Goal: Task Accomplishment & Management: Manage account settings

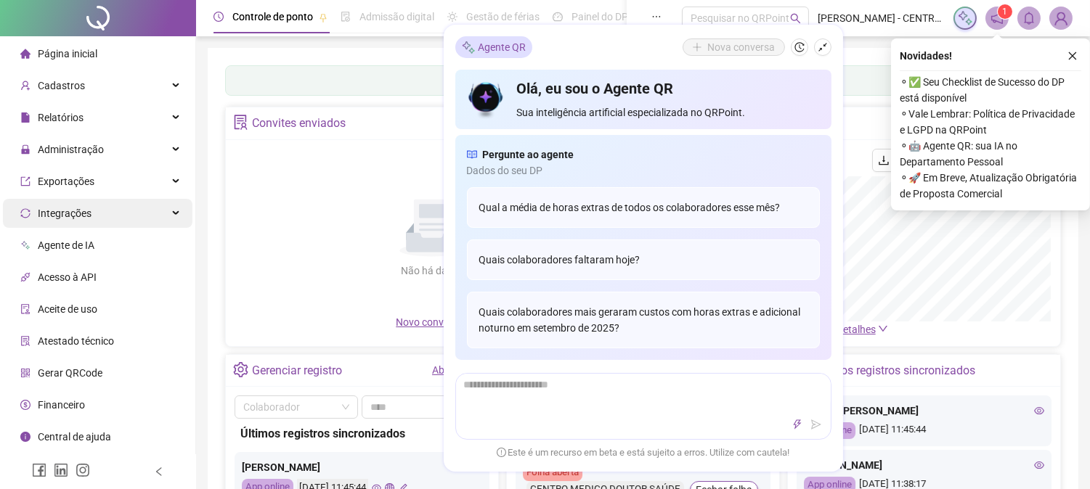
drag, startPoint x: 67, startPoint y: 146, endPoint x: 98, endPoint y: 207, distance: 68.5
click at [67, 147] on span "Administração" at bounding box center [71, 150] width 66 height 12
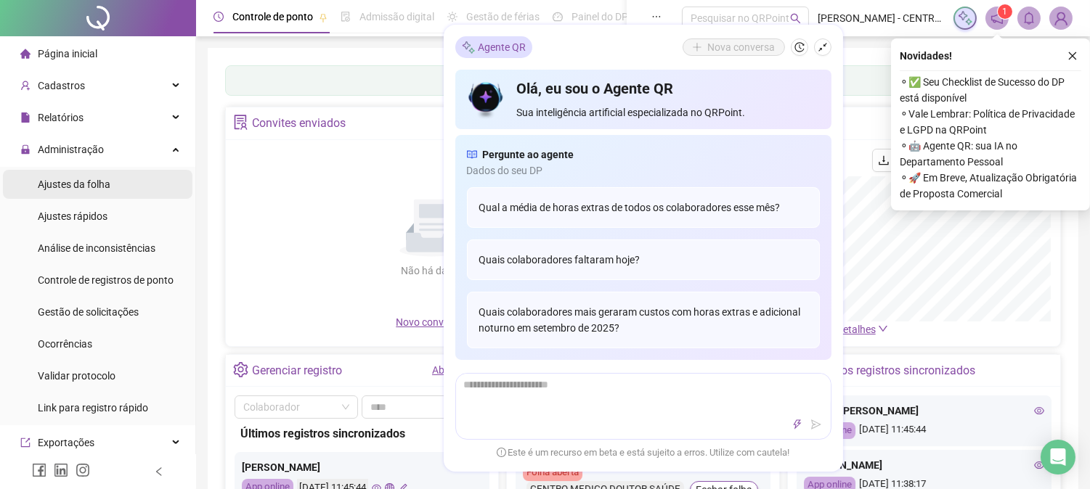
click at [83, 189] on span "Ajustes da folha" at bounding box center [74, 185] width 73 height 12
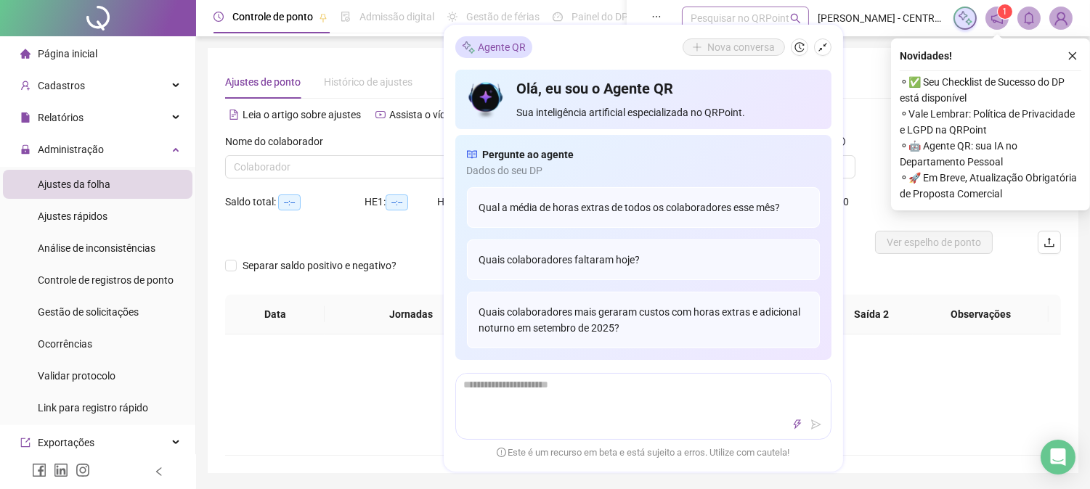
type input "**********"
click at [795, 47] on icon "history" at bounding box center [799, 47] width 10 height 10
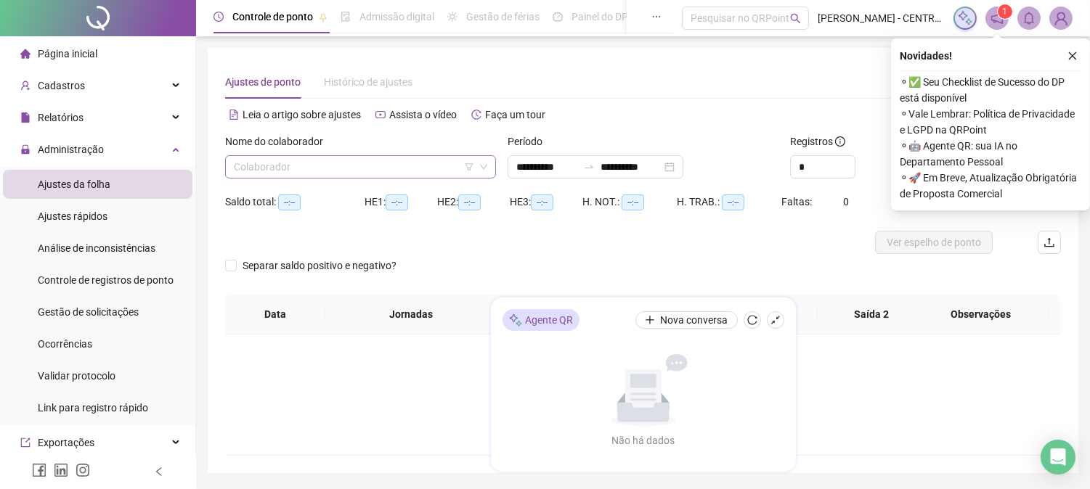
click at [402, 176] on input "search" at bounding box center [354, 167] width 240 height 22
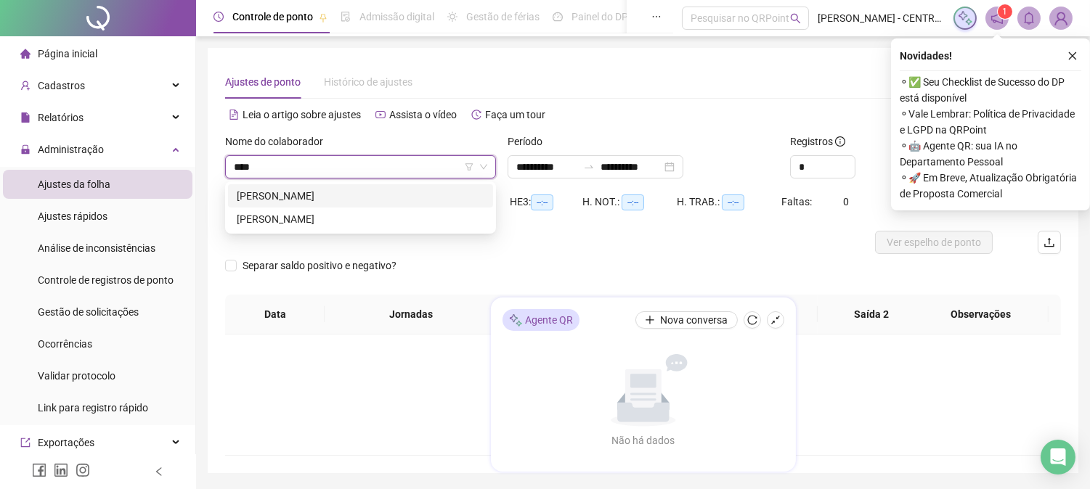
type input "*****"
click at [373, 223] on div "[PERSON_NAME]" at bounding box center [361, 219] width 248 height 16
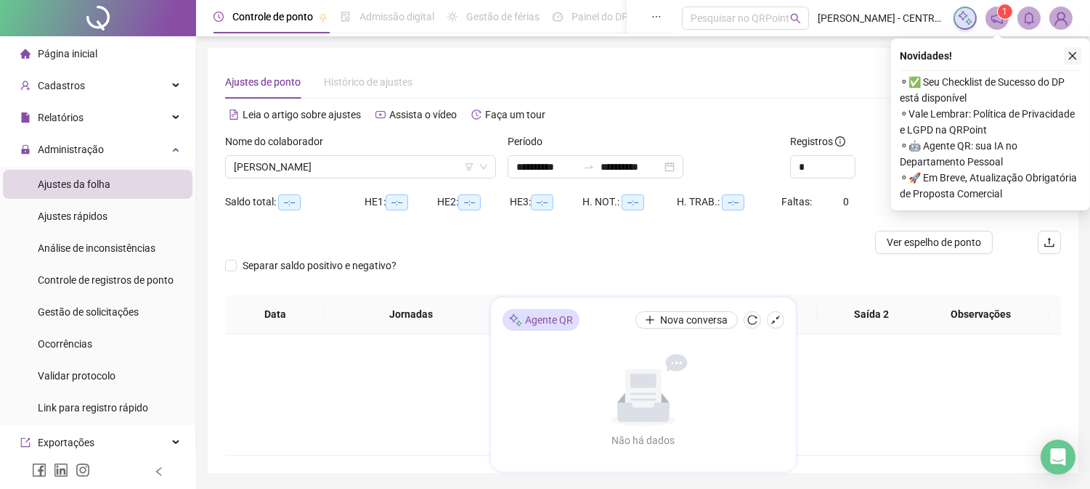
click at [1069, 58] on icon "close" at bounding box center [1073, 56] width 8 height 8
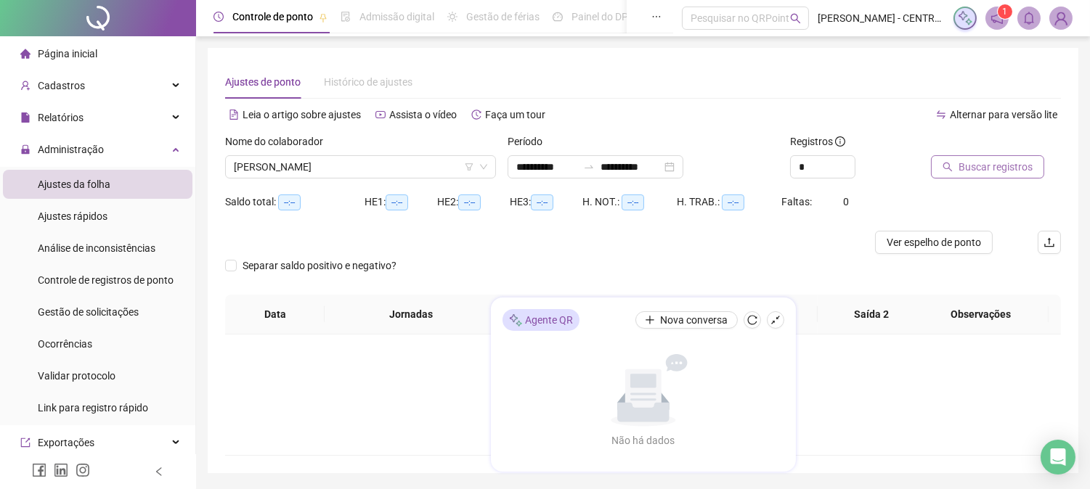
click at [976, 168] on span "Buscar registros" at bounding box center [995, 167] width 74 height 16
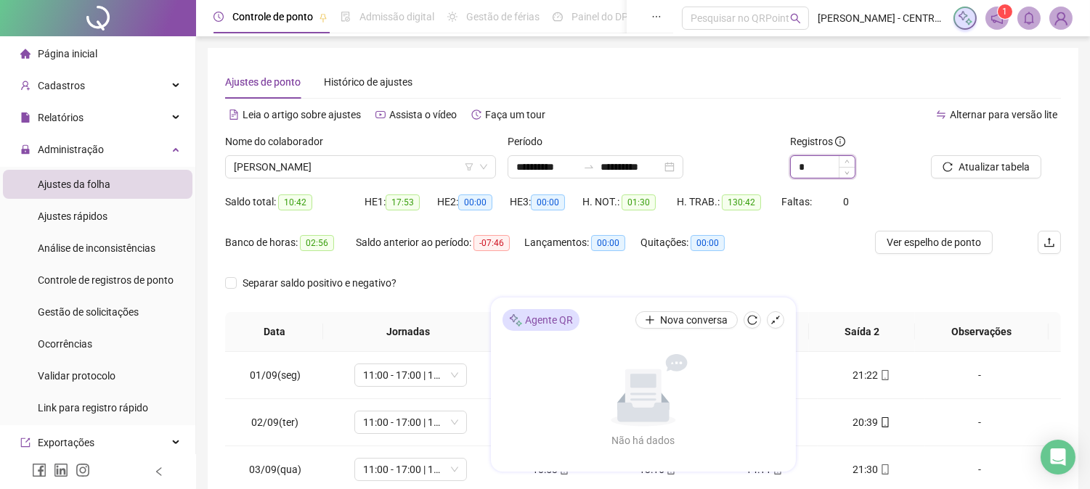
click at [814, 168] on input "*" at bounding box center [823, 167] width 64 height 22
type input "*"
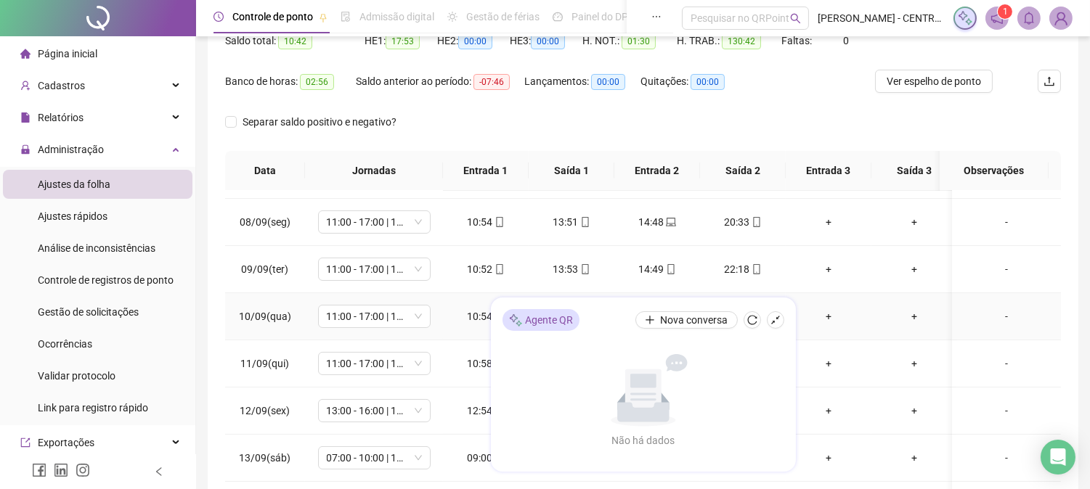
scroll to position [553, 0]
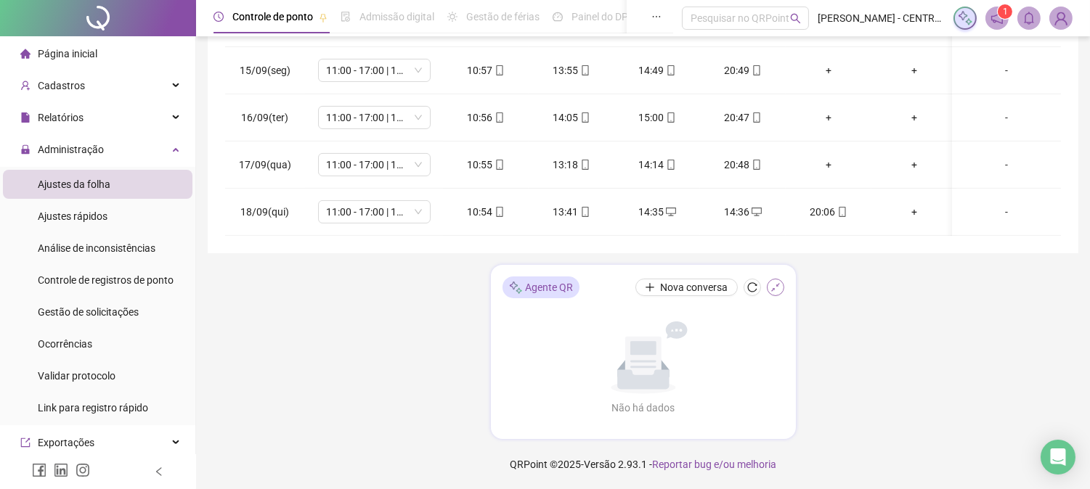
type input "*"
click at [773, 290] on icon "shrink" at bounding box center [775, 287] width 10 height 10
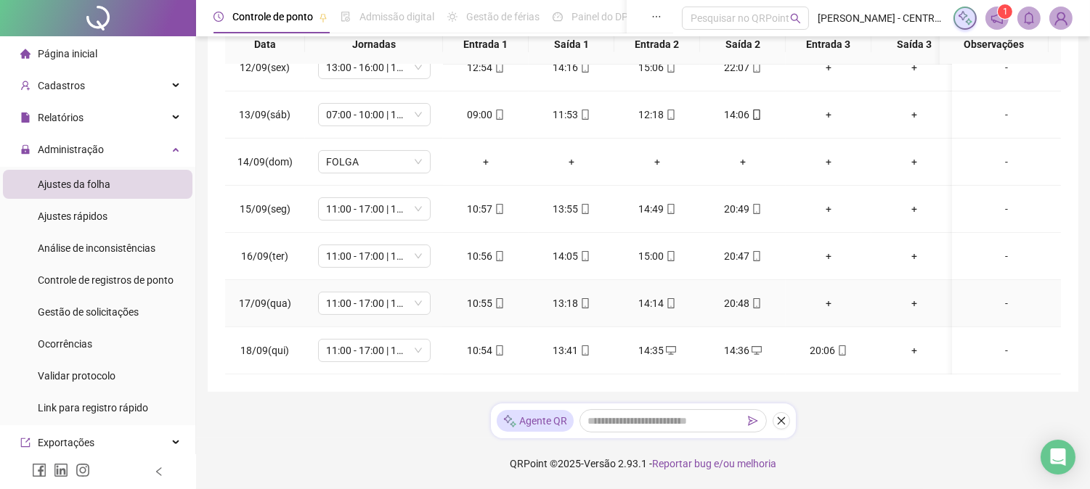
scroll to position [287, 0]
click at [748, 346] on div "14:36" at bounding box center [743, 351] width 62 height 16
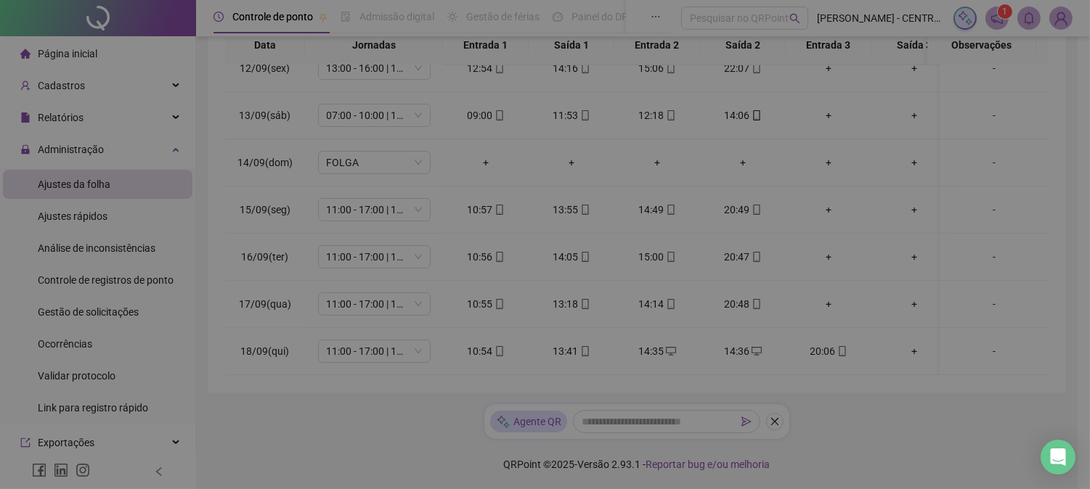
type input "**********"
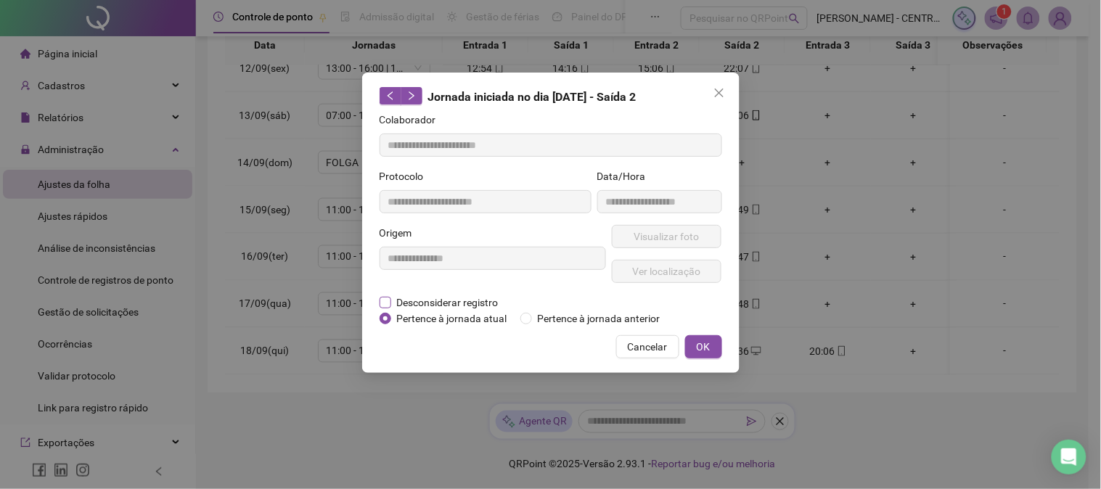
click at [433, 303] on span "Desconsiderar registro" at bounding box center [447, 303] width 113 height 16
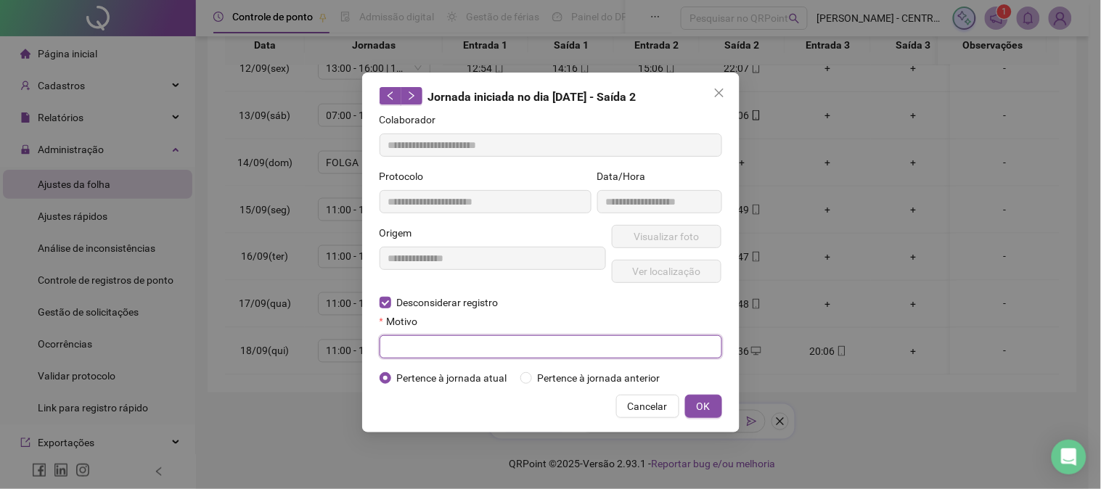
click at [441, 351] on input "text" at bounding box center [551, 346] width 343 height 23
type input "**********"
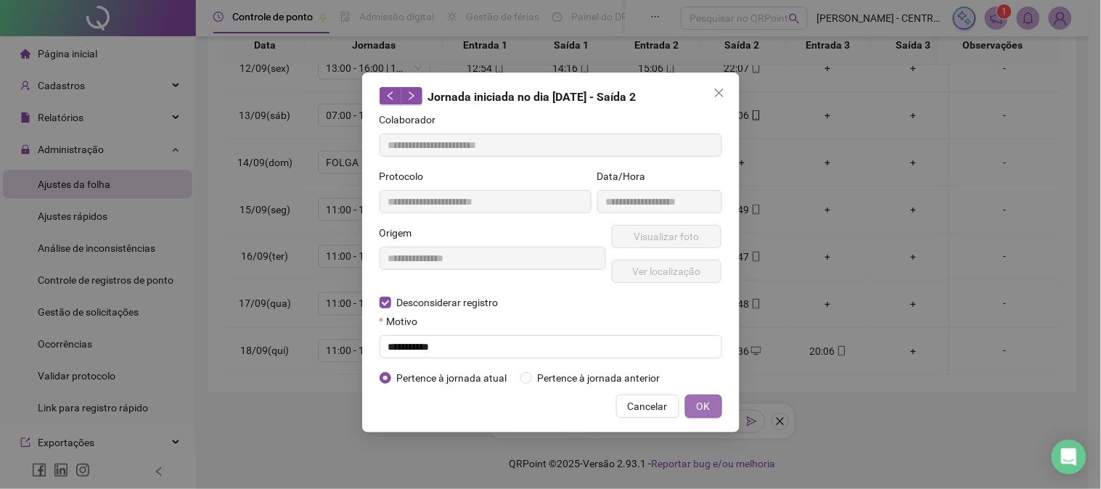
click at [707, 407] on span "OK" at bounding box center [704, 407] width 14 height 16
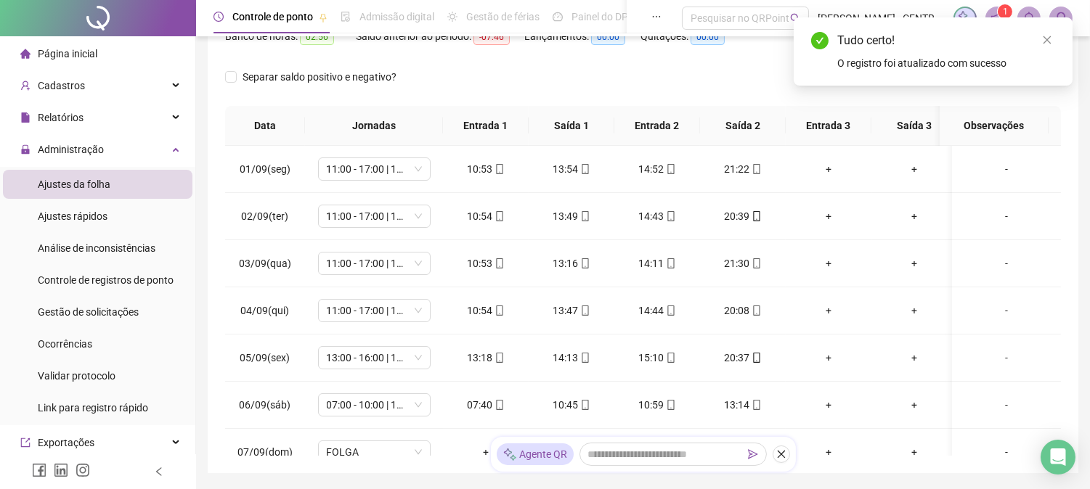
scroll to position [0, 0]
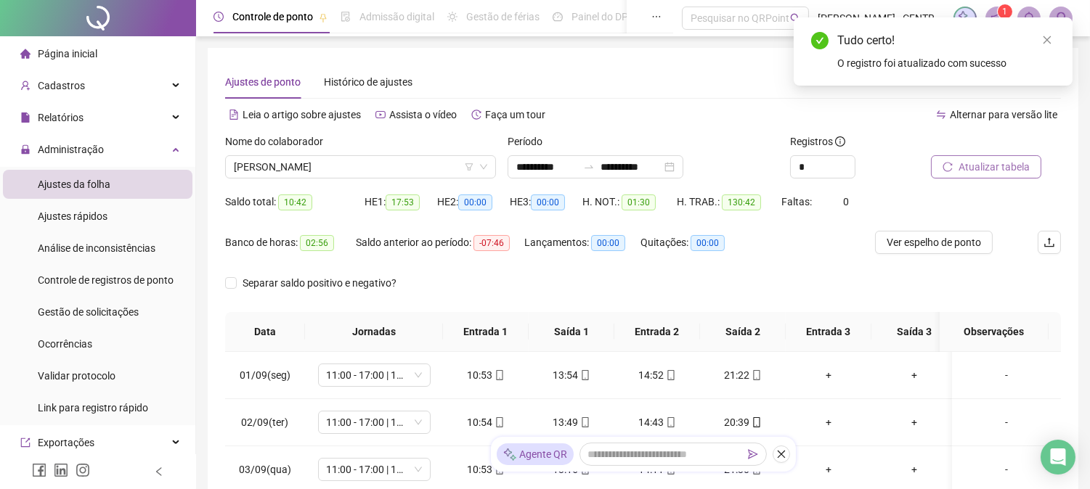
click at [999, 172] on span "Atualizar tabela" at bounding box center [993, 167] width 71 height 16
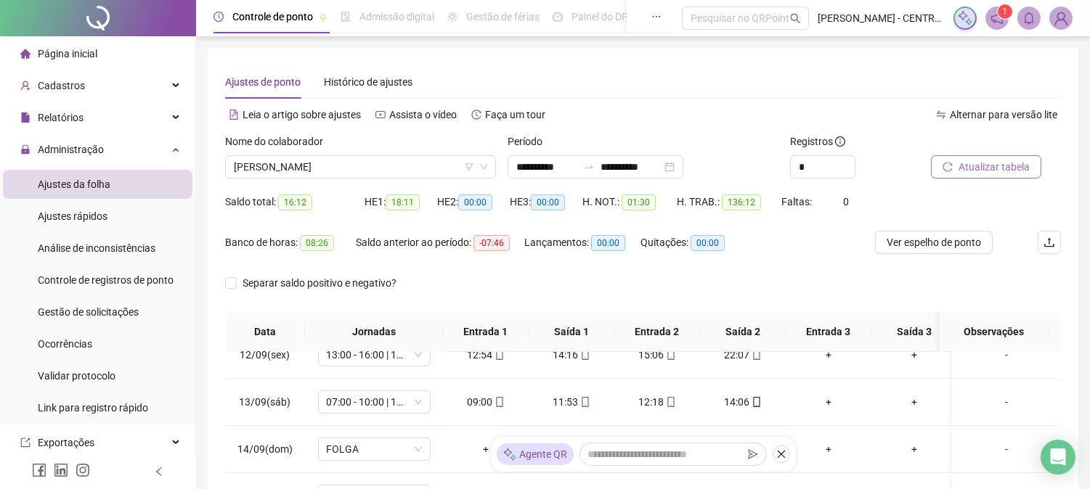
click at [973, 157] on button "Atualizar tabela" at bounding box center [986, 166] width 110 height 23
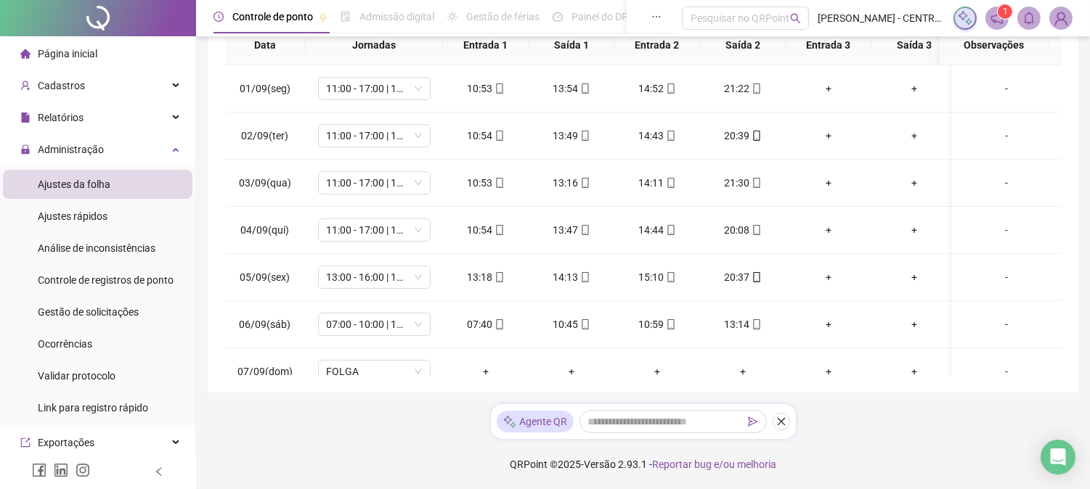
scroll to position [45, 0]
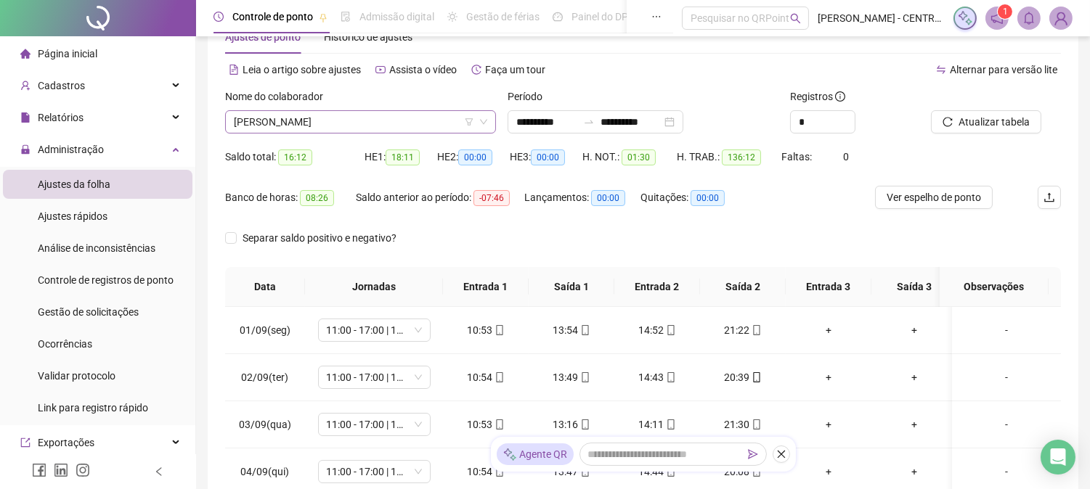
click at [267, 120] on span "[PERSON_NAME]" at bounding box center [360, 122] width 253 height 22
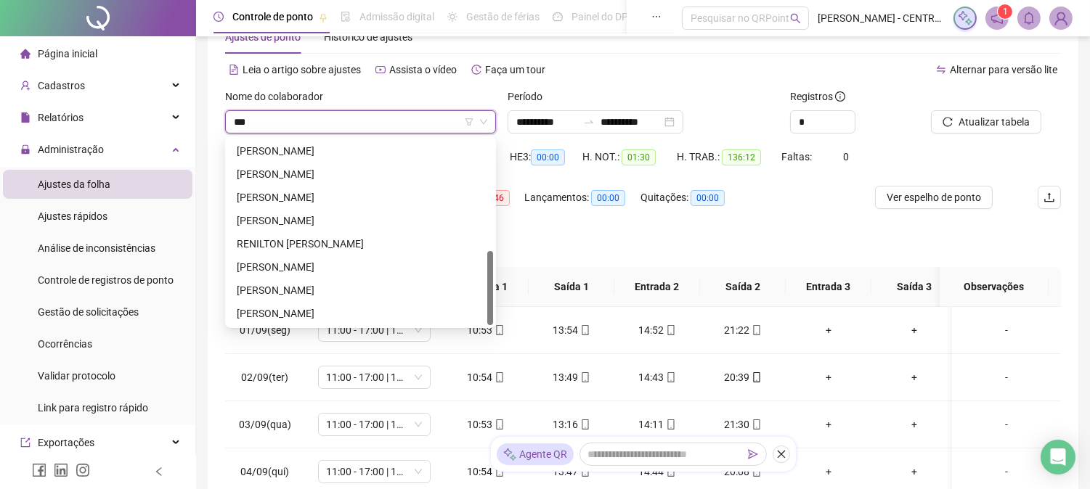
scroll to position [0, 0]
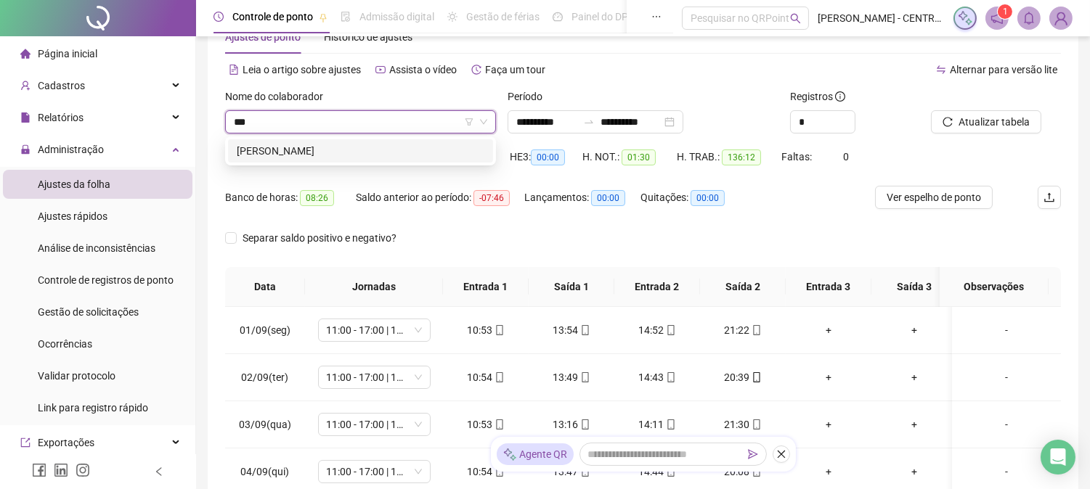
type input "****"
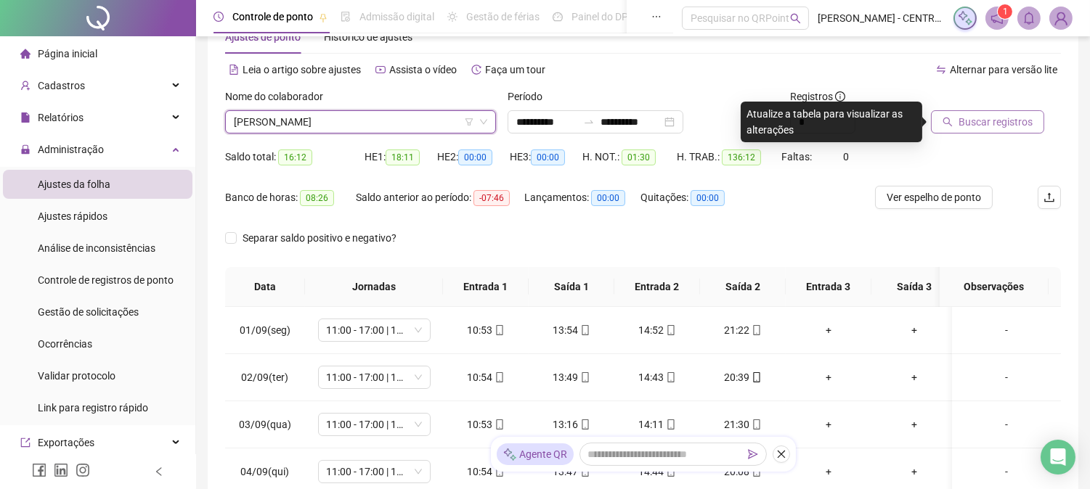
click at [998, 125] on span "Buscar registros" at bounding box center [995, 122] width 74 height 16
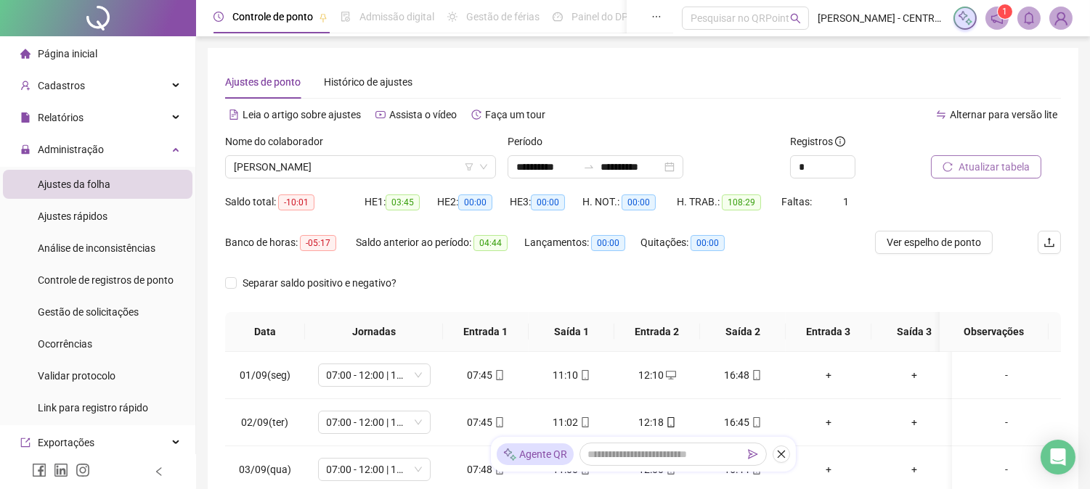
click at [971, 155] on button "Atualizar tabela" at bounding box center [986, 166] width 110 height 23
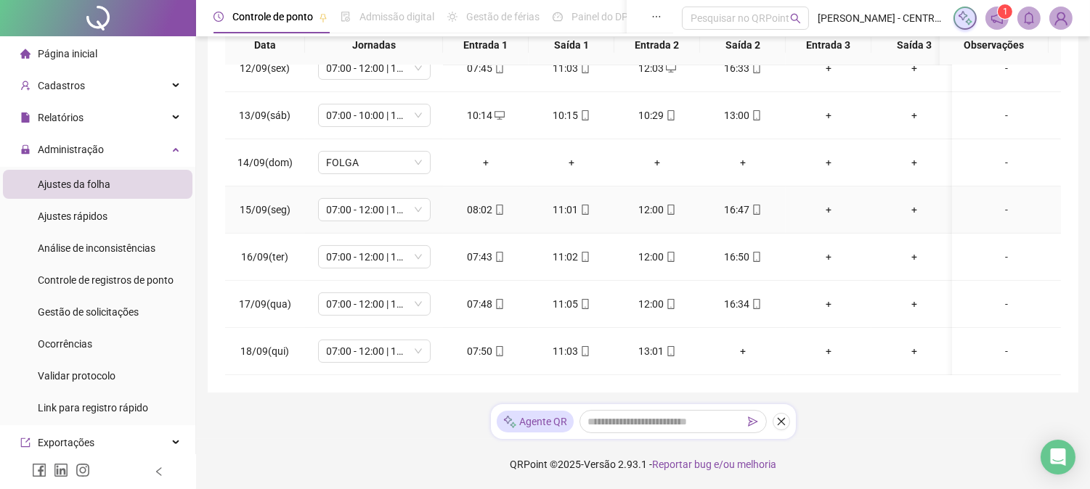
scroll to position [472, 0]
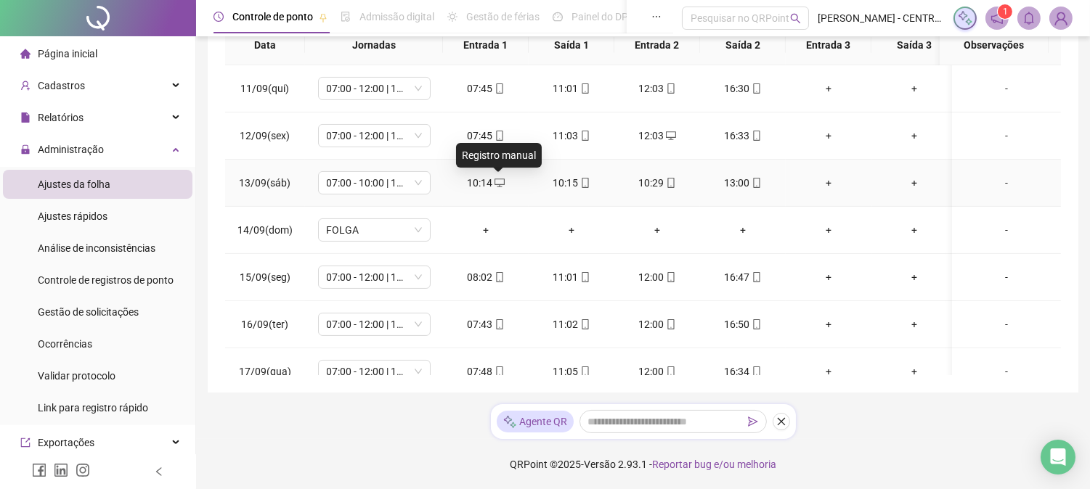
click at [496, 184] on icon "desktop" at bounding box center [499, 183] width 10 height 10
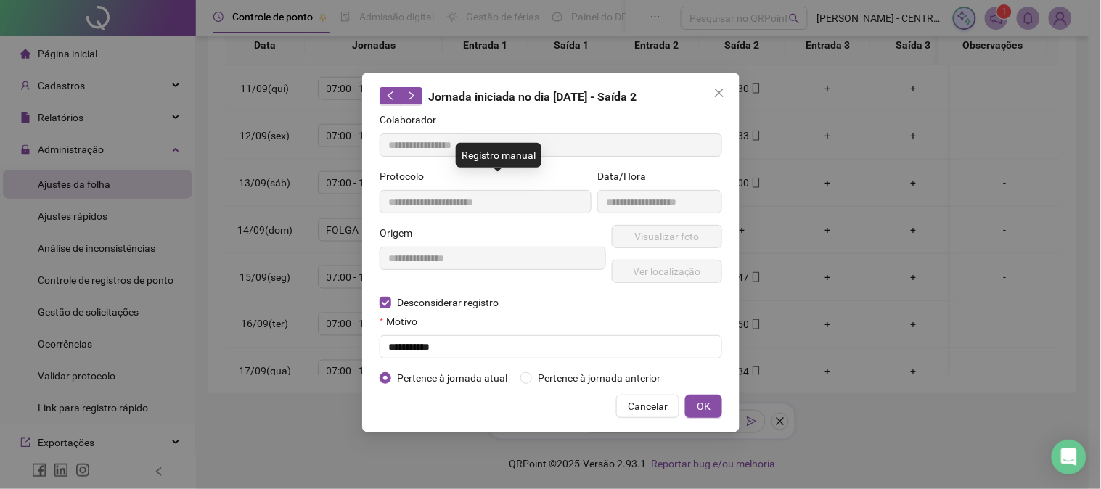
type input "**********"
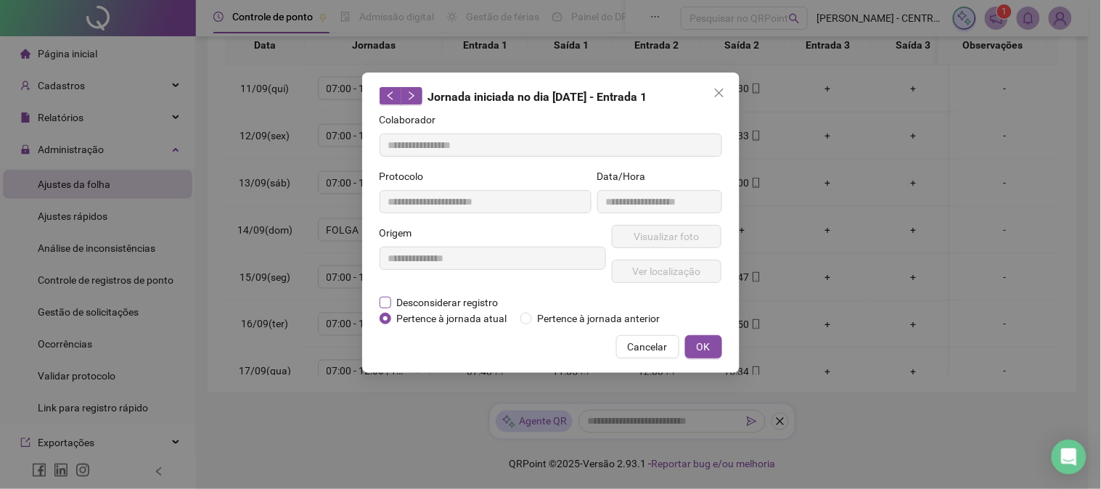
click at [425, 295] on span "Desconsiderar registro" at bounding box center [447, 303] width 113 height 16
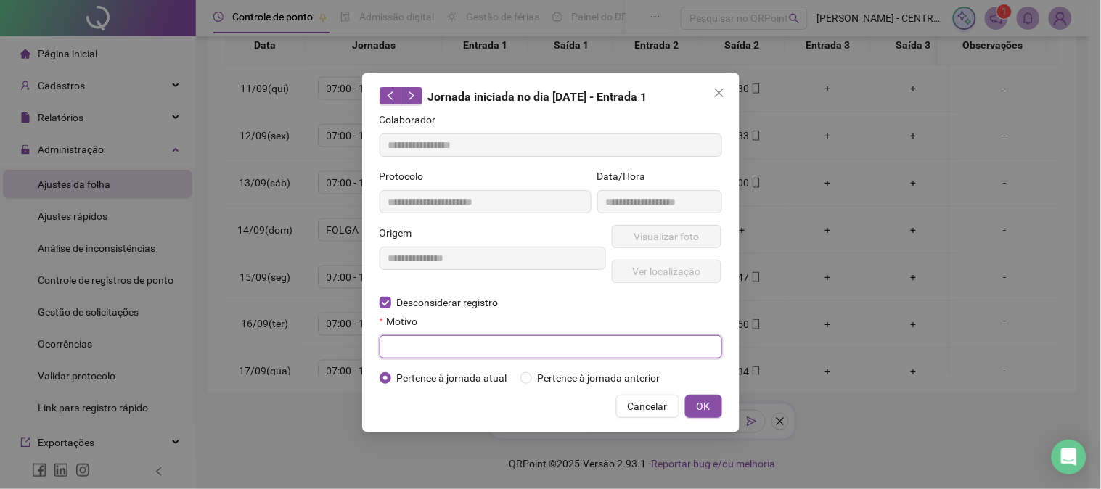
click at [397, 349] on input "text" at bounding box center [551, 346] width 343 height 23
type input "**********"
click at [701, 394] on div "**********" at bounding box center [551, 253] width 378 height 360
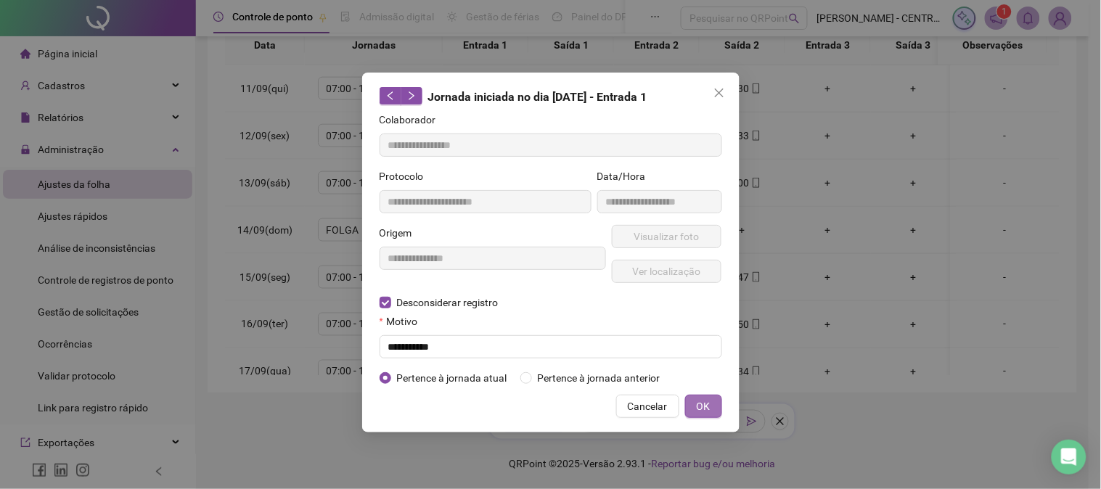
click at [698, 404] on span "OK" at bounding box center [704, 407] width 14 height 16
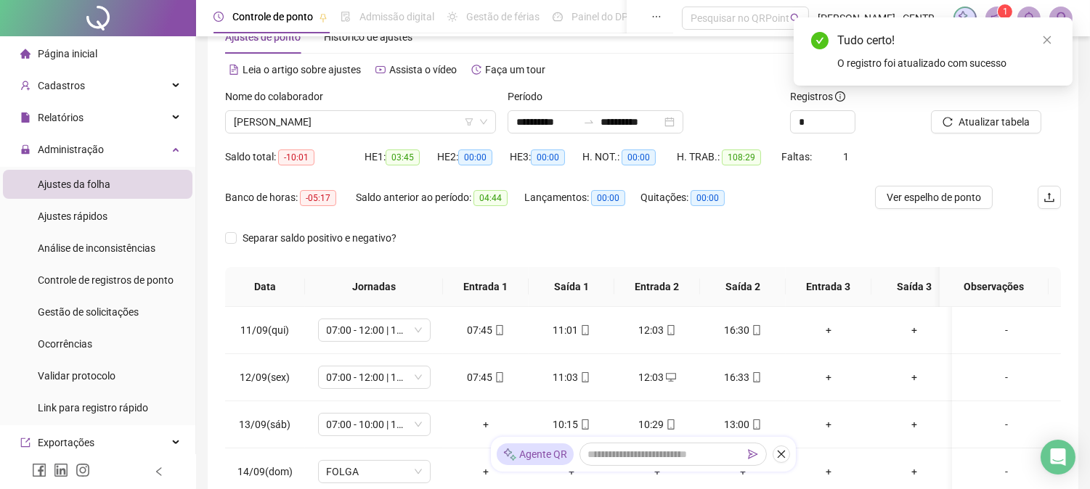
scroll to position [0, 0]
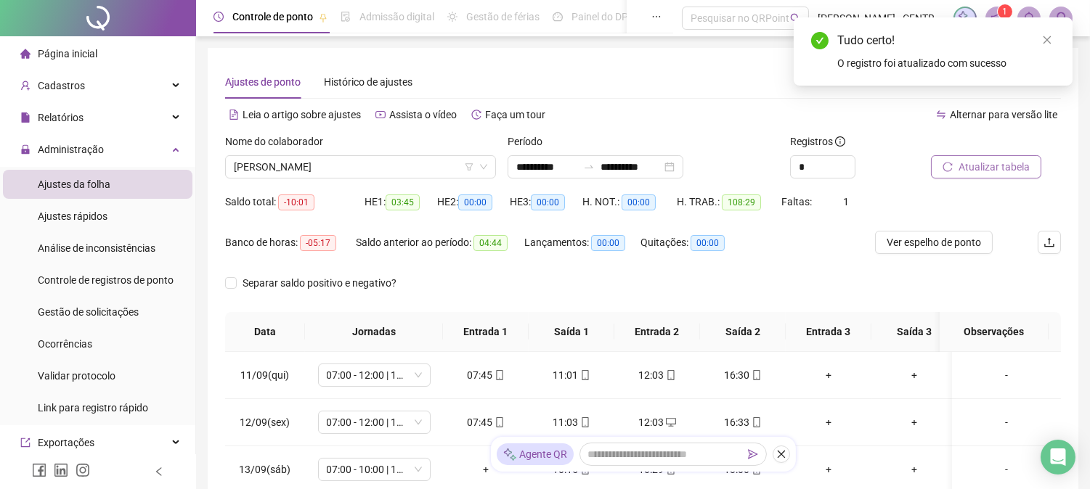
click at [997, 161] on span "Atualizar tabela" at bounding box center [993, 167] width 71 height 16
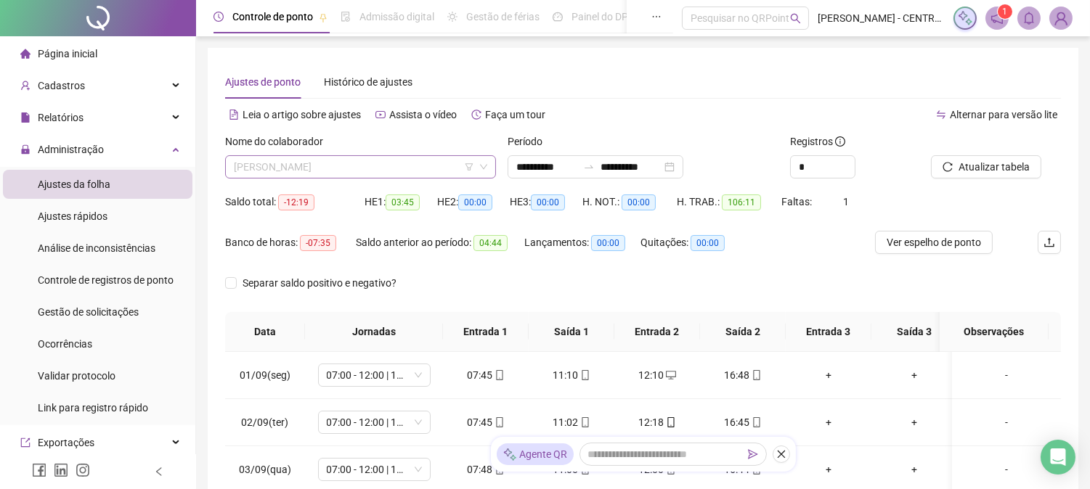
scroll to position [256, 0]
click at [379, 162] on span "[PERSON_NAME]" at bounding box center [360, 167] width 253 height 22
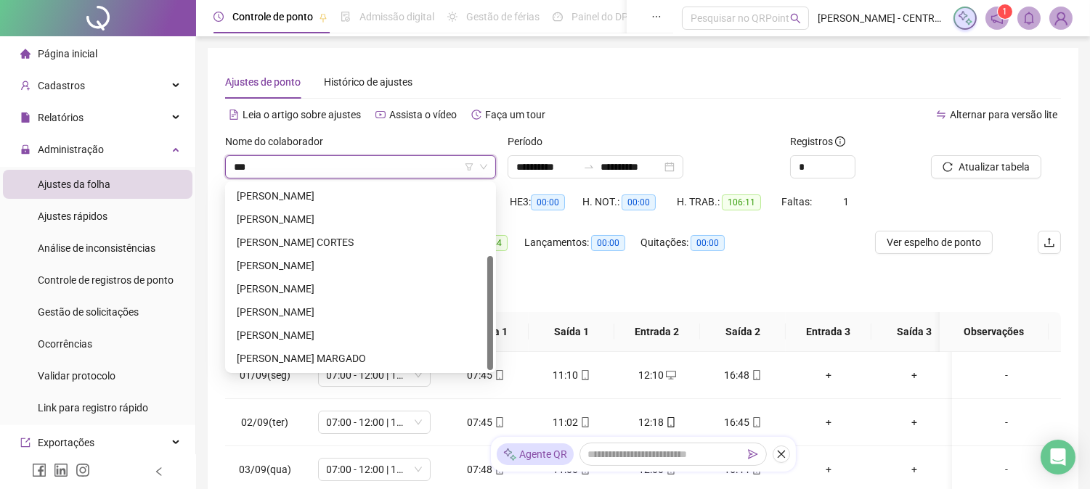
scroll to position [0, 0]
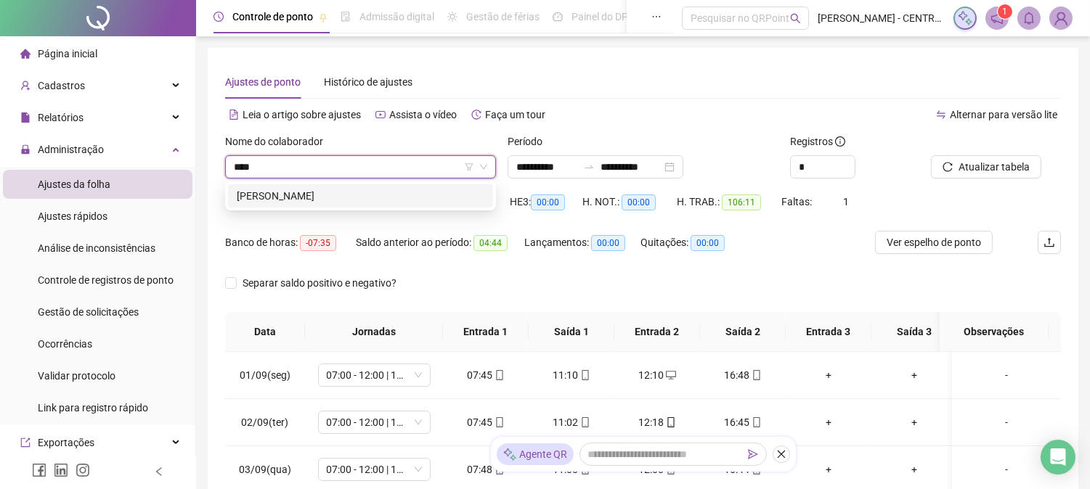
type input "*****"
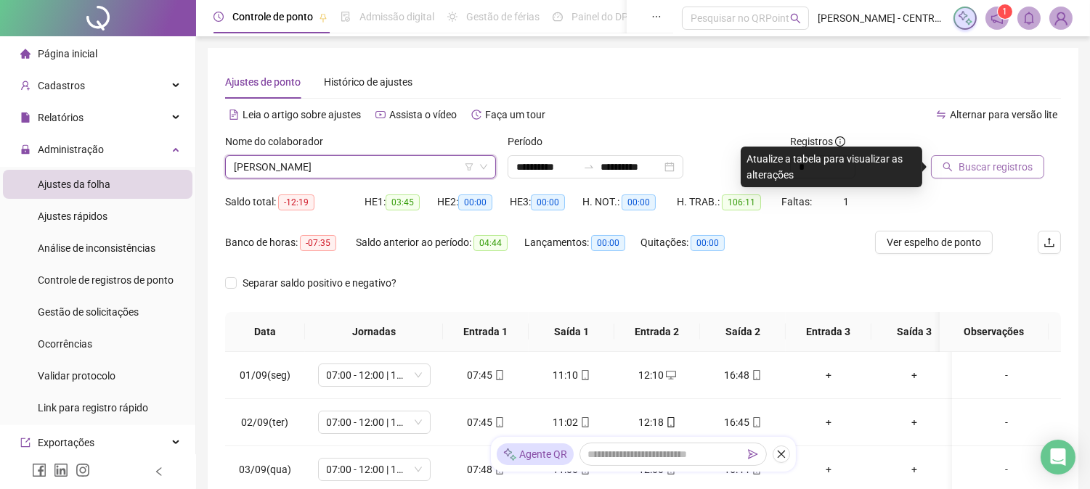
click at [1010, 168] on span "Buscar registros" at bounding box center [995, 167] width 74 height 16
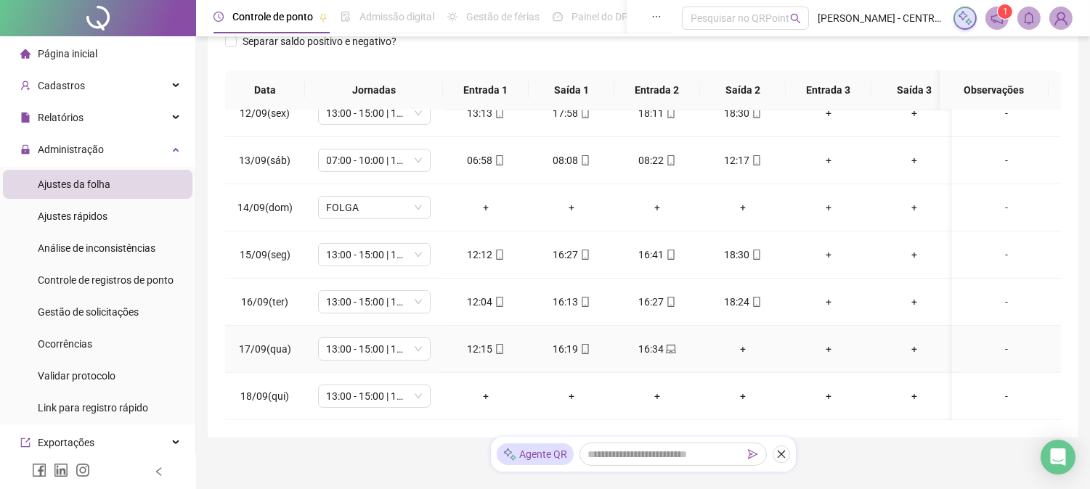
scroll to position [287, 0]
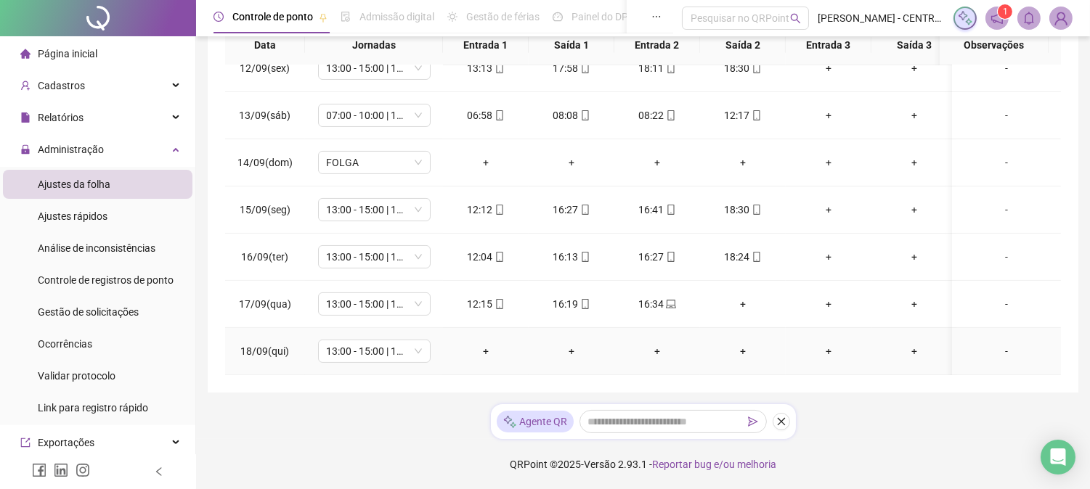
click at [911, 343] on div "+" at bounding box center [914, 351] width 62 height 16
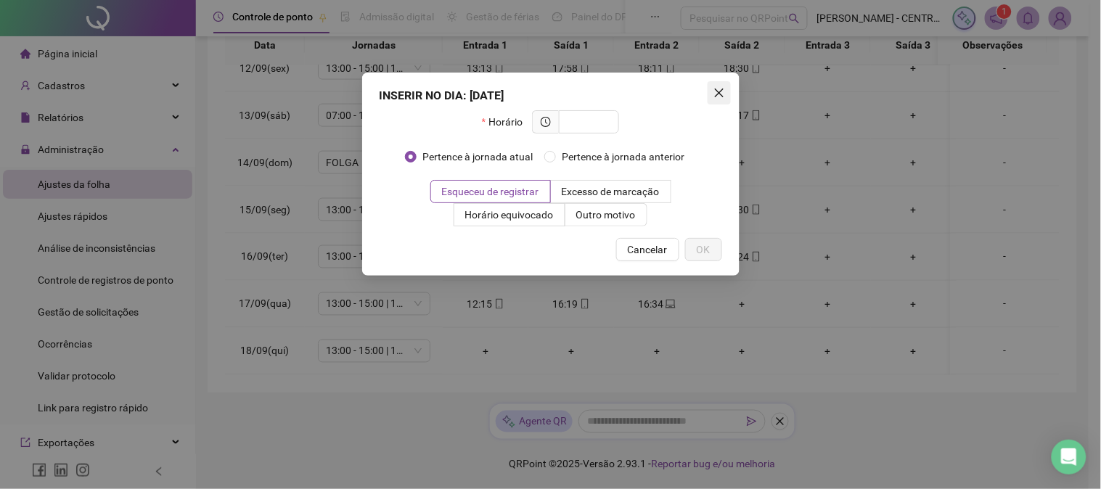
click at [723, 92] on icon "close" at bounding box center [720, 93] width 12 height 12
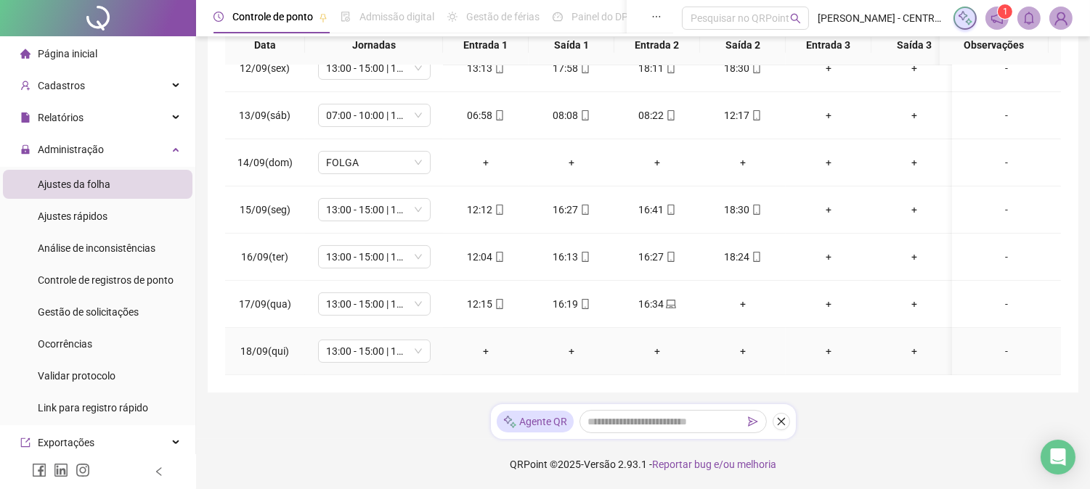
click at [1000, 343] on div "-" at bounding box center [1006, 351] width 86 height 16
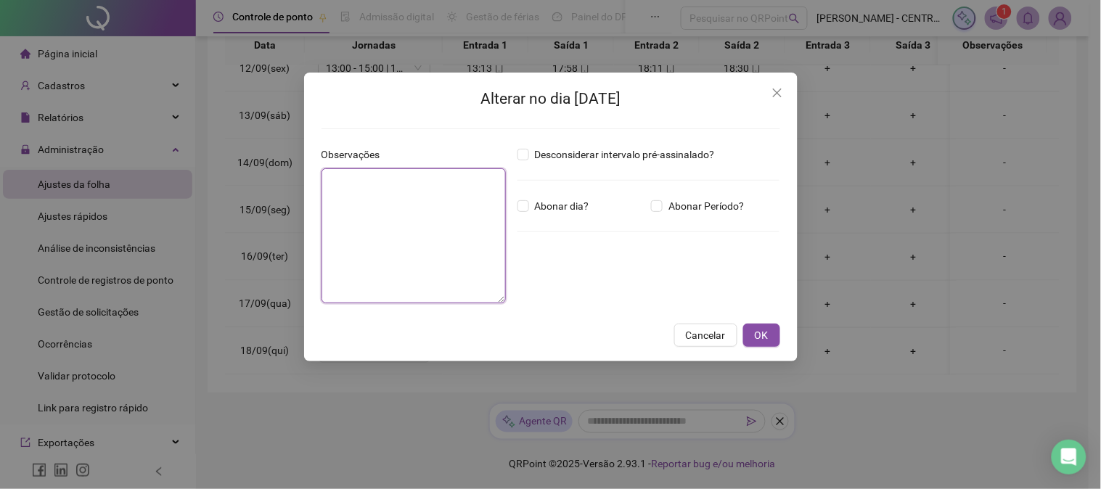
click at [462, 248] on textarea at bounding box center [414, 235] width 184 height 135
type textarea "*"
type textarea "**********"
click at [563, 205] on span "Abonar dia?" at bounding box center [562, 206] width 66 height 16
click at [765, 335] on span "OK" at bounding box center [762, 335] width 14 height 16
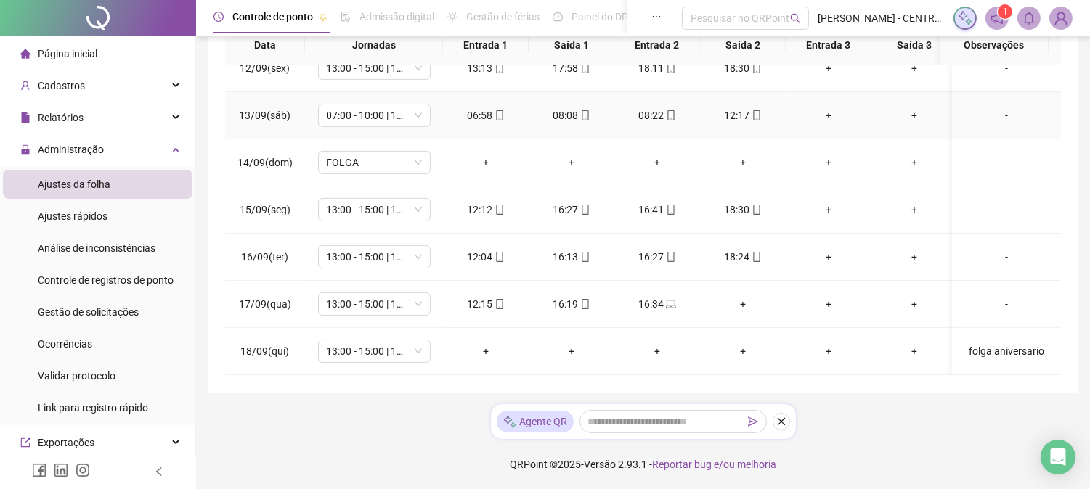
scroll to position [0, 0]
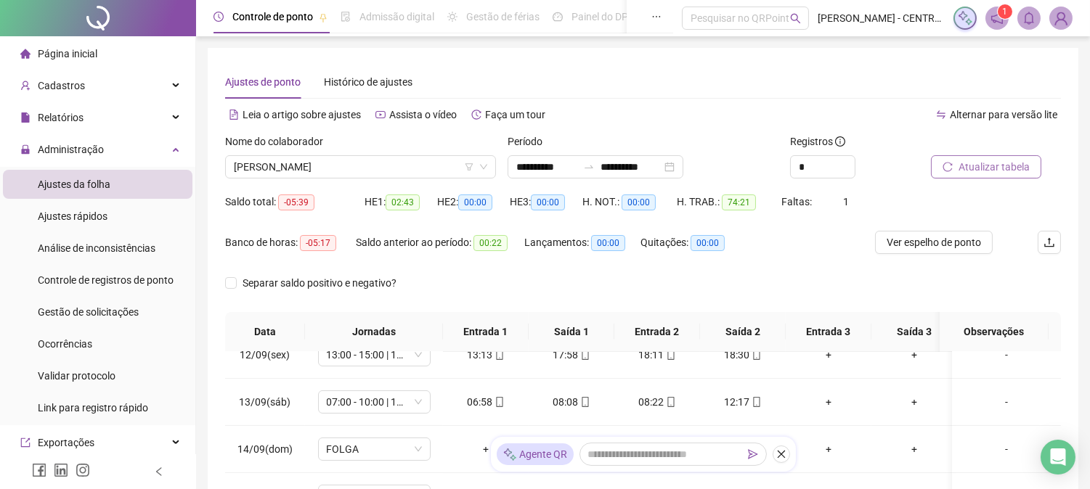
click at [1005, 167] on span "Atualizar tabela" at bounding box center [993, 167] width 71 height 16
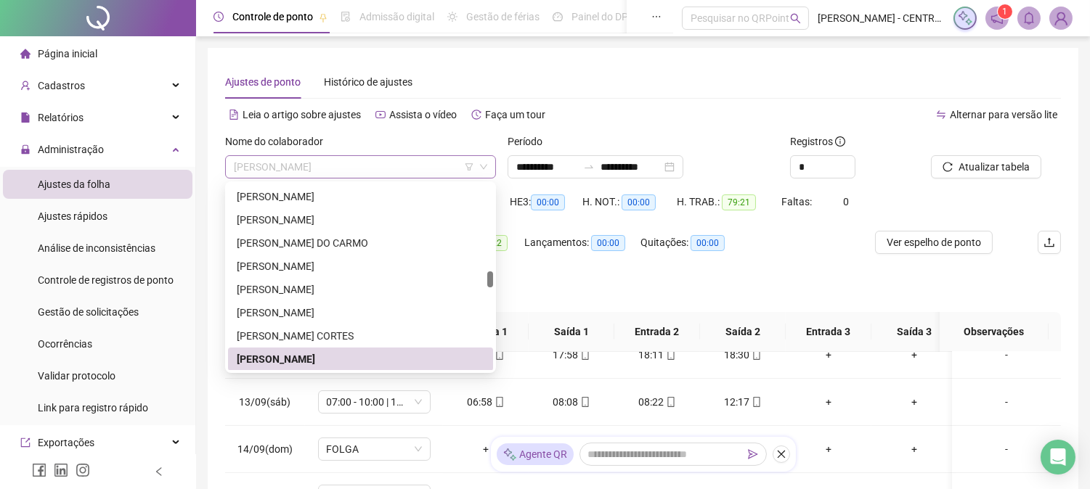
click at [287, 169] on span "[PERSON_NAME]" at bounding box center [360, 167] width 253 height 22
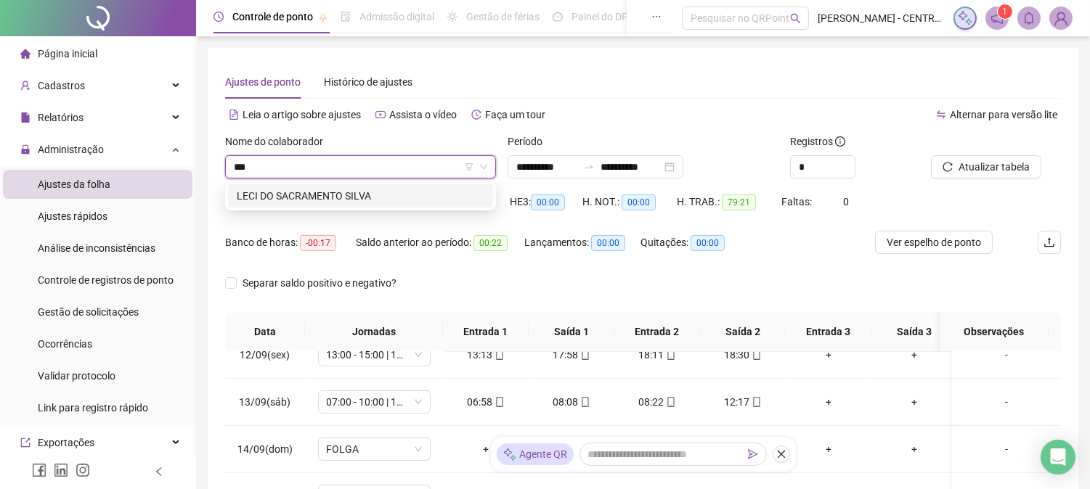
type input "****"
click at [312, 191] on div "LECI DO SACRAMENTO SILVA" at bounding box center [361, 196] width 248 height 16
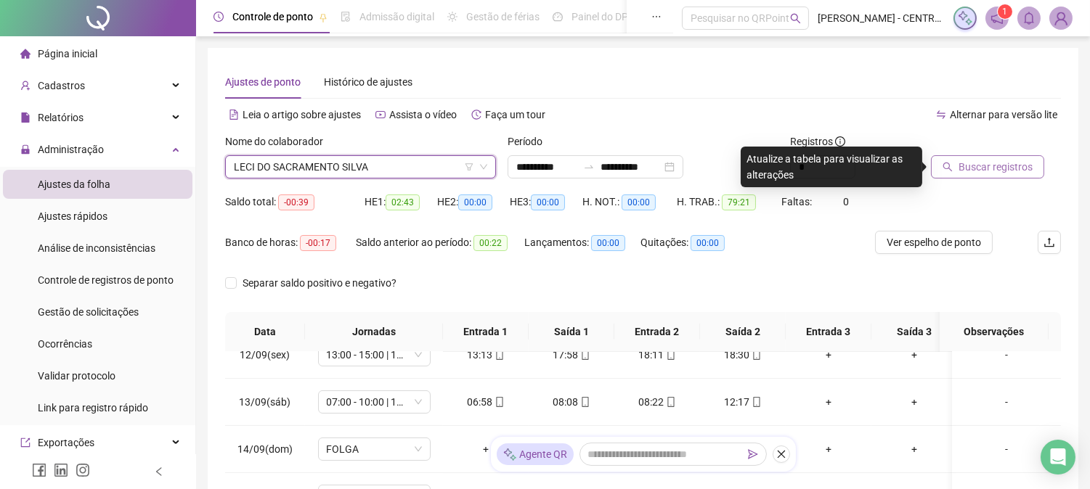
click at [978, 169] on span "Buscar registros" at bounding box center [995, 167] width 74 height 16
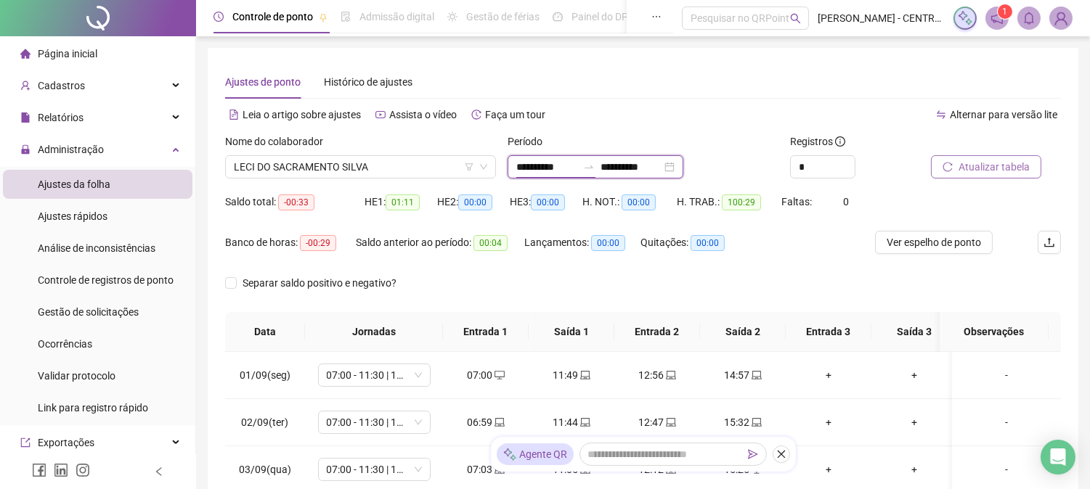
click at [577, 169] on input "**********" at bounding box center [546, 167] width 61 height 16
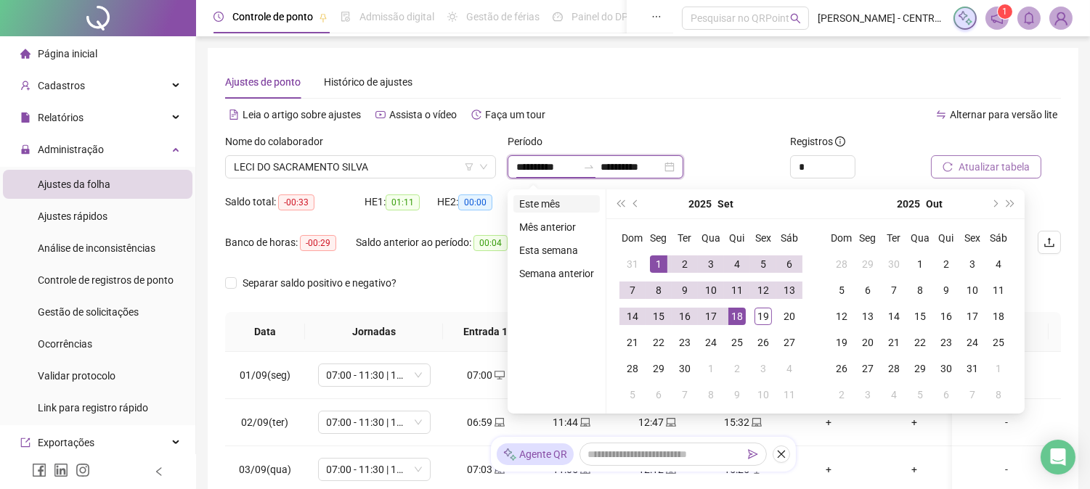
type input "**********"
click at [549, 200] on li "Este mês" at bounding box center [556, 203] width 86 height 17
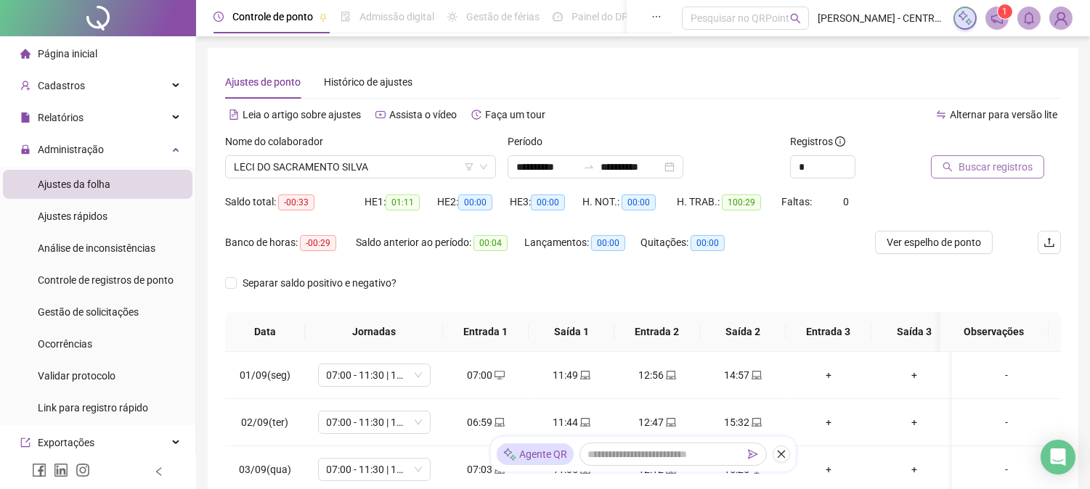
click at [1033, 162] on button "Buscar registros" at bounding box center [987, 166] width 113 height 23
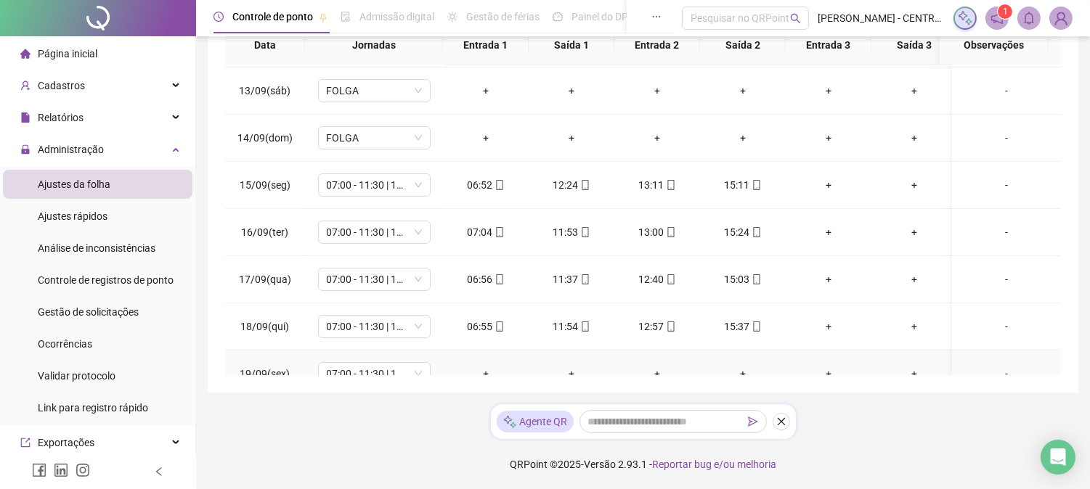
scroll to position [600, 0]
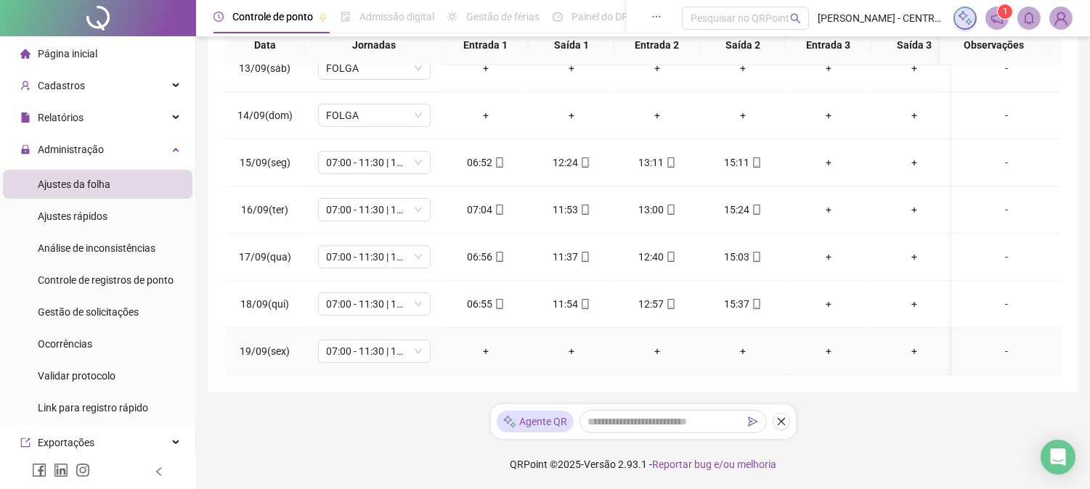
click at [986, 343] on div "-" at bounding box center [1006, 351] width 86 height 16
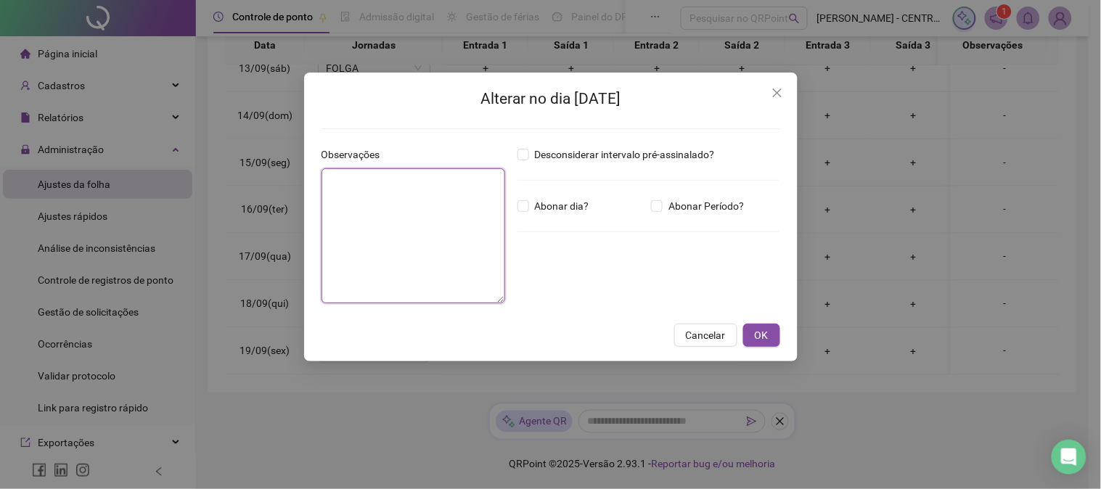
click at [392, 224] on textarea at bounding box center [414, 235] width 184 height 135
type textarea "**********"
drag, startPoint x: 563, startPoint y: 201, endPoint x: 624, endPoint y: 251, distance: 78.9
click at [563, 201] on span "Abonar dia?" at bounding box center [562, 206] width 66 height 16
click at [762, 332] on span "OK" at bounding box center [762, 335] width 14 height 16
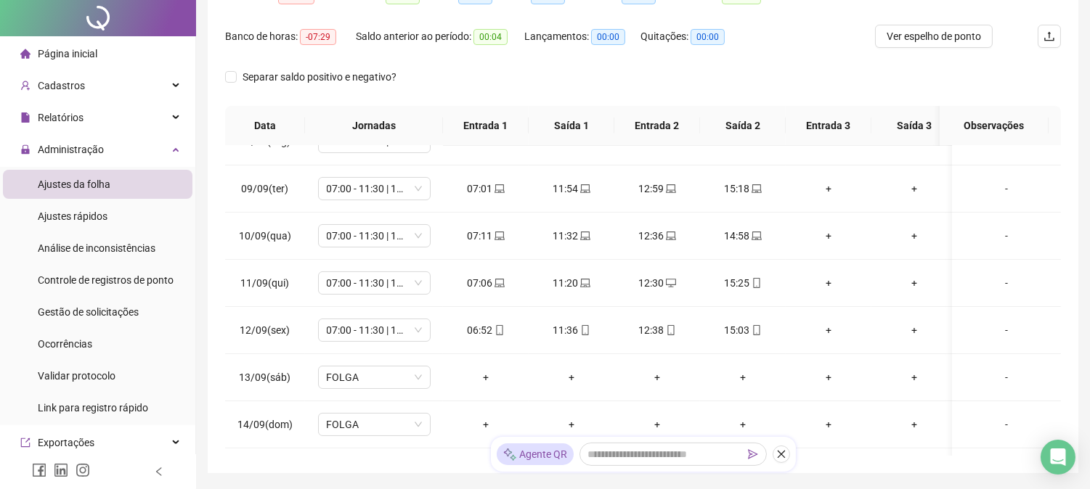
scroll to position [0, 0]
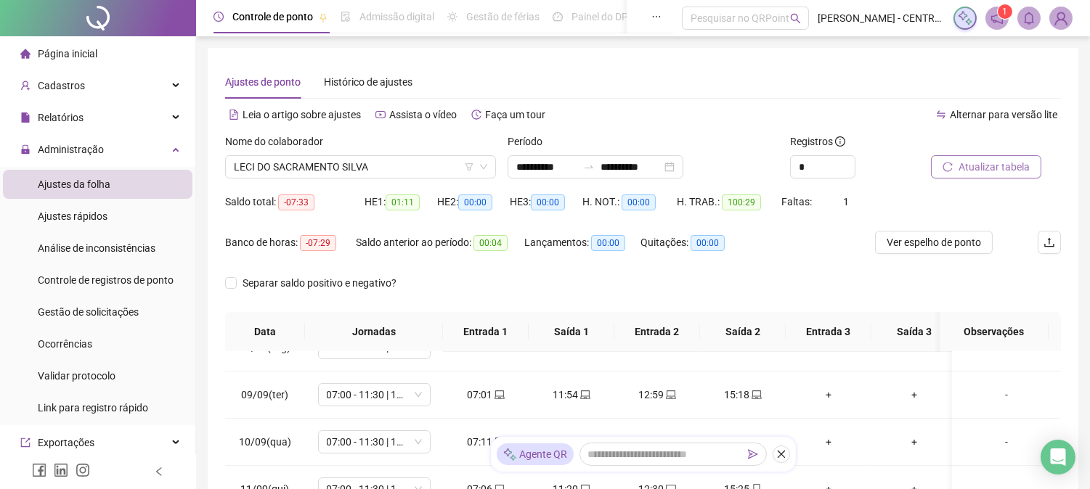
click at [1000, 165] on span "Atualizar tabela" at bounding box center [993, 167] width 71 height 16
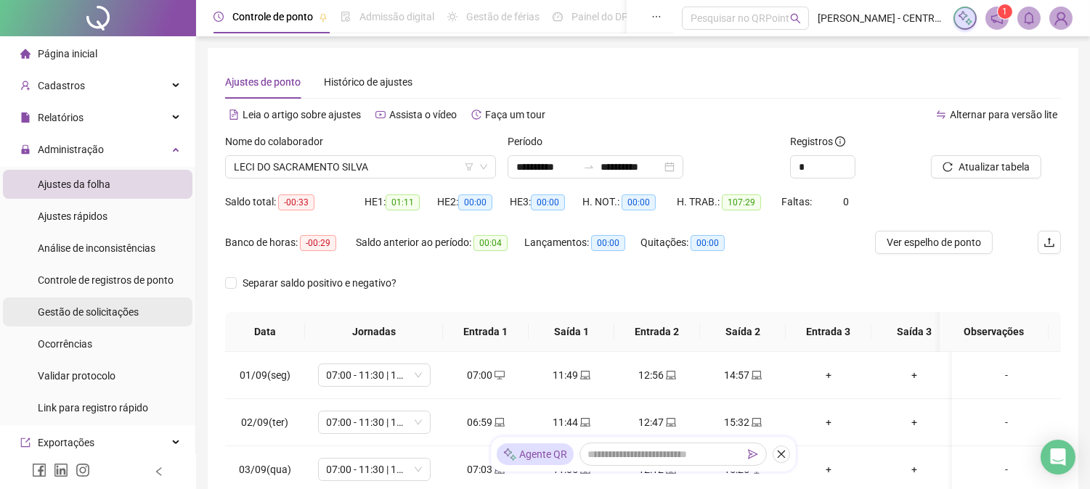
click at [95, 311] on span "Gestão de solicitações" at bounding box center [88, 312] width 101 height 12
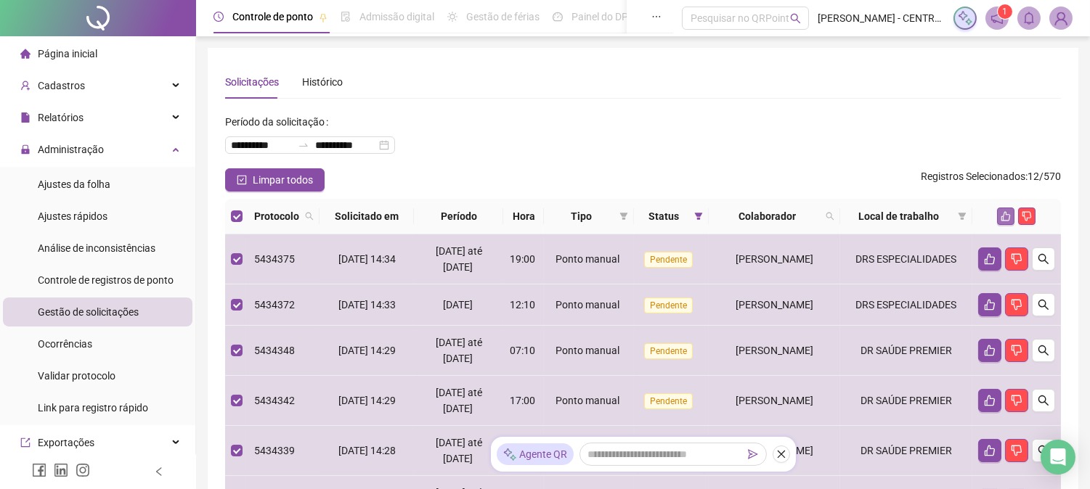
click at [1006, 214] on icon "like" at bounding box center [1005, 216] width 9 height 9
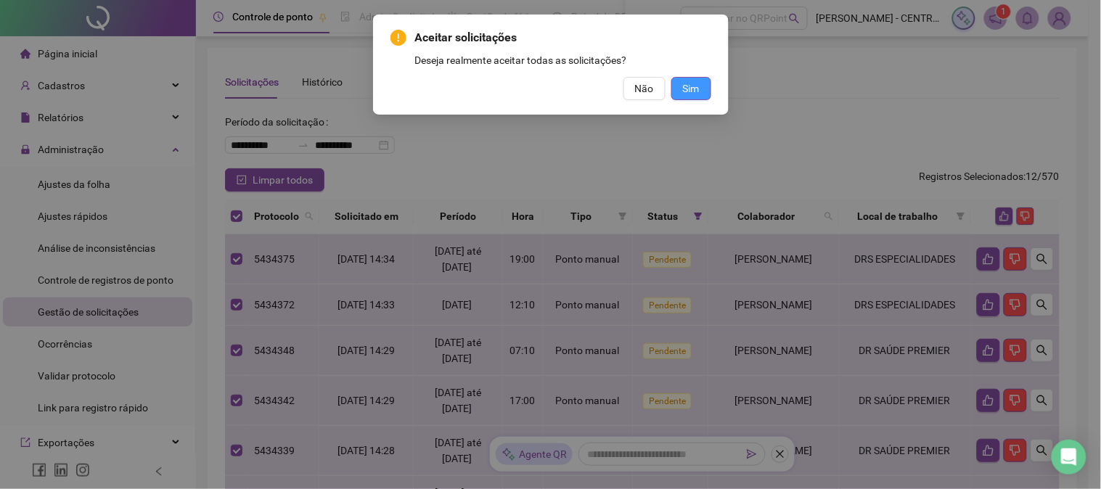
click at [701, 87] on button "Sim" at bounding box center [692, 88] width 40 height 23
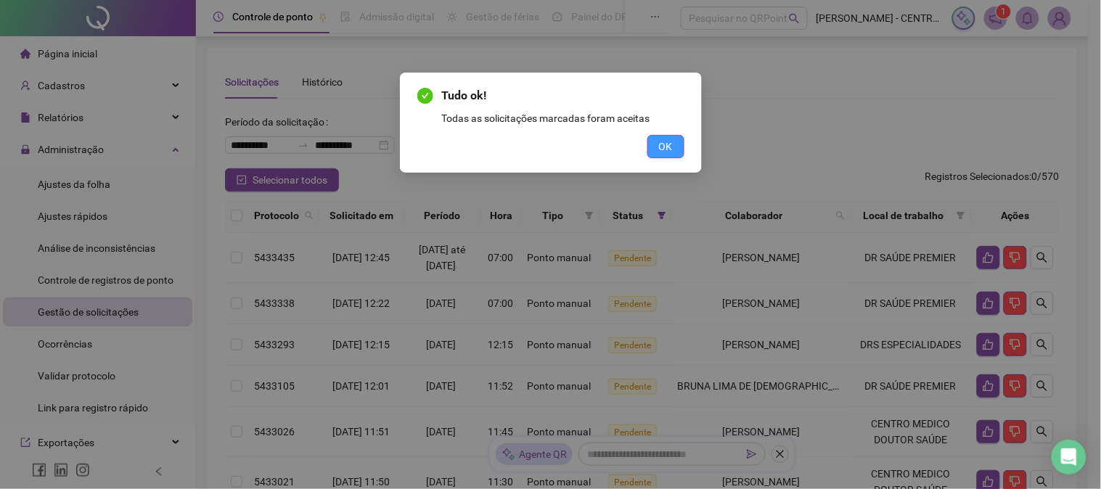
click at [681, 141] on button "OK" at bounding box center [666, 146] width 37 height 23
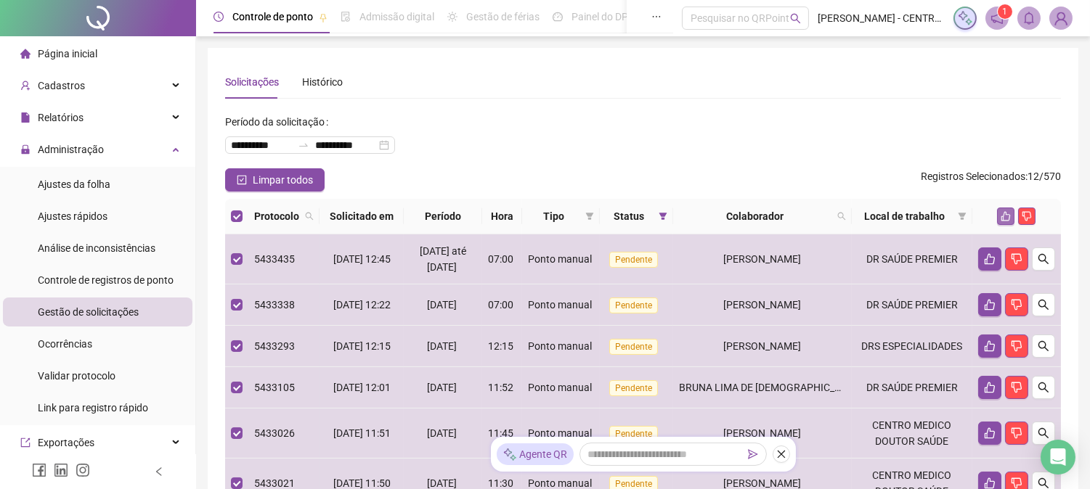
click at [1009, 213] on icon "like" at bounding box center [1005, 216] width 10 height 10
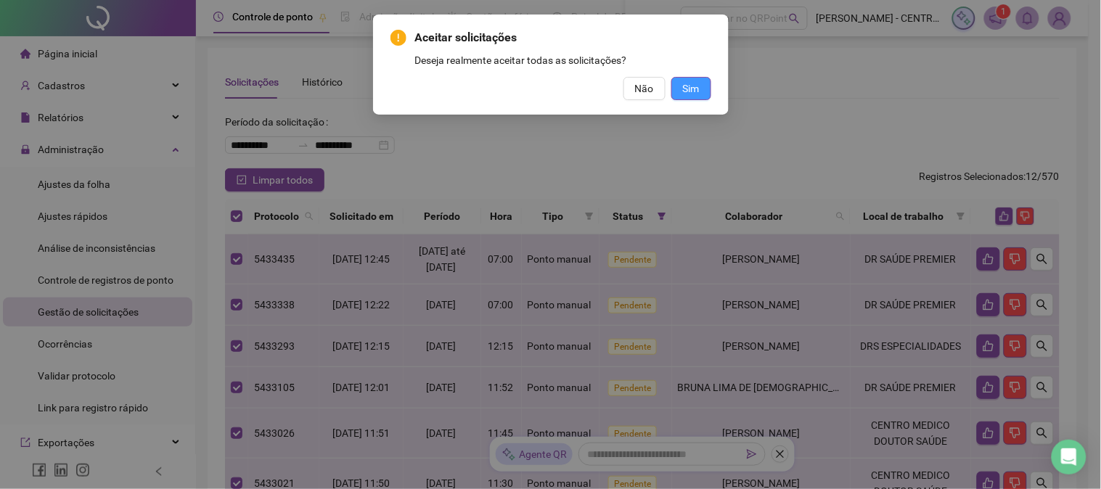
click at [703, 90] on button "Sim" at bounding box center [692, 88] width 40 height 23
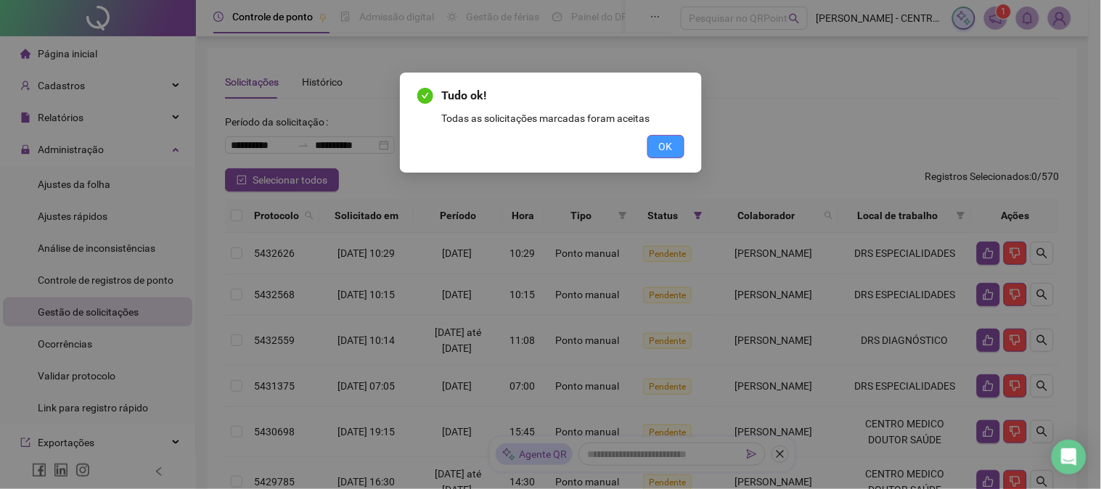
click at [677, 142] on button "OK" at bounding box center [666, 146] width 37 height 23
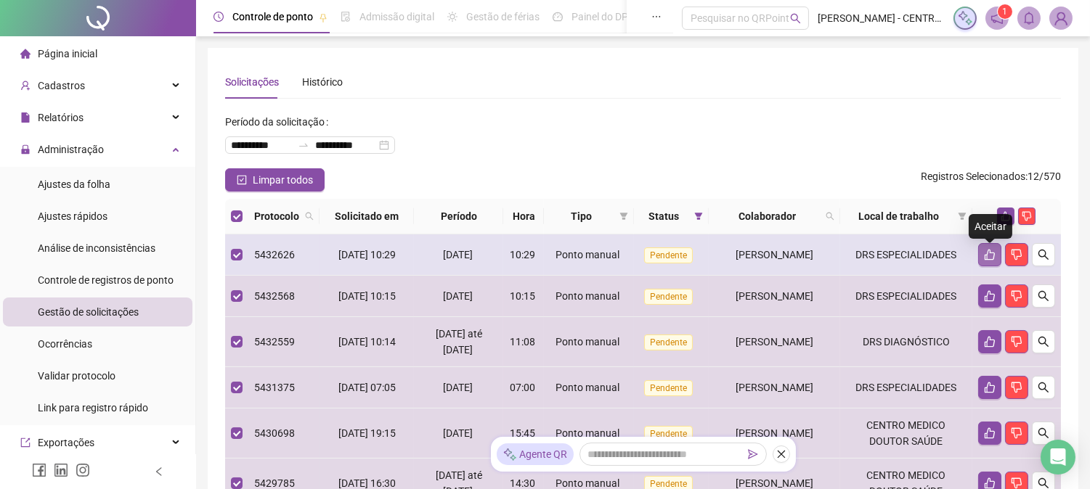
click at [991, 257] on icon "like" at bounding box center [990, 255] width 12 height 12
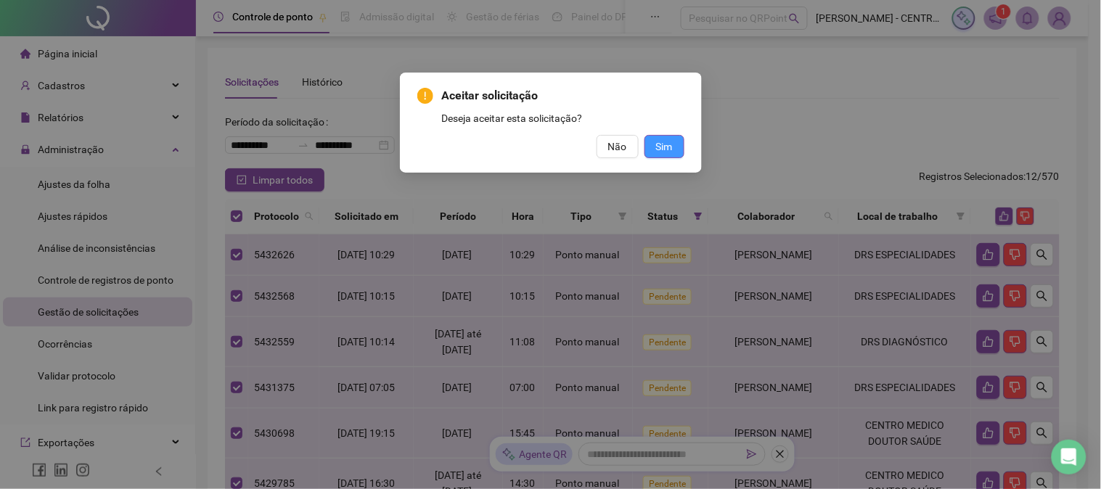
click at [664, 147] on span "Sim" at bounding box center [664, 147] width 17 height 16
click at [672, 146] on span "Sim" at bounding box center [664, 147] width 17 height 16
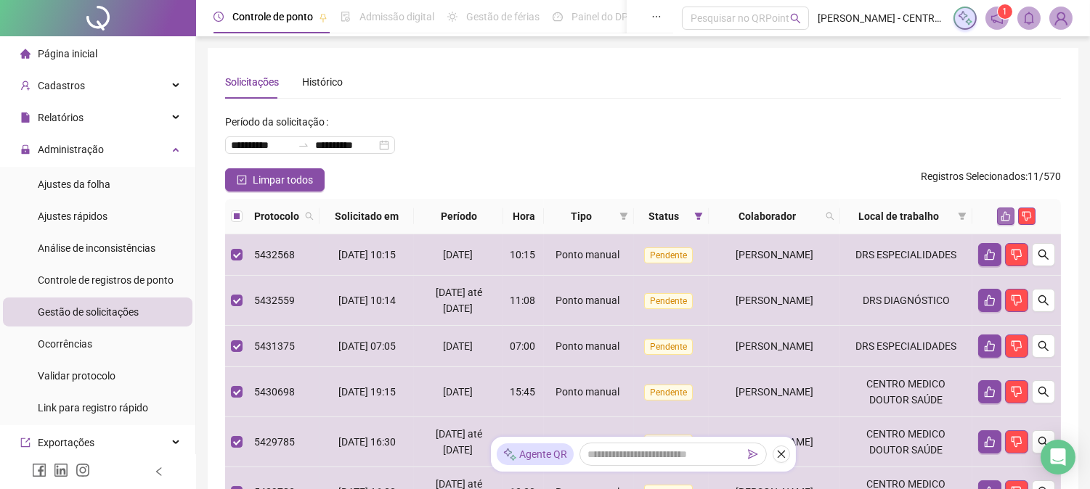
click at [1006, 215] on icon "like" at bounding box center [1005, 216] width 10 height 10
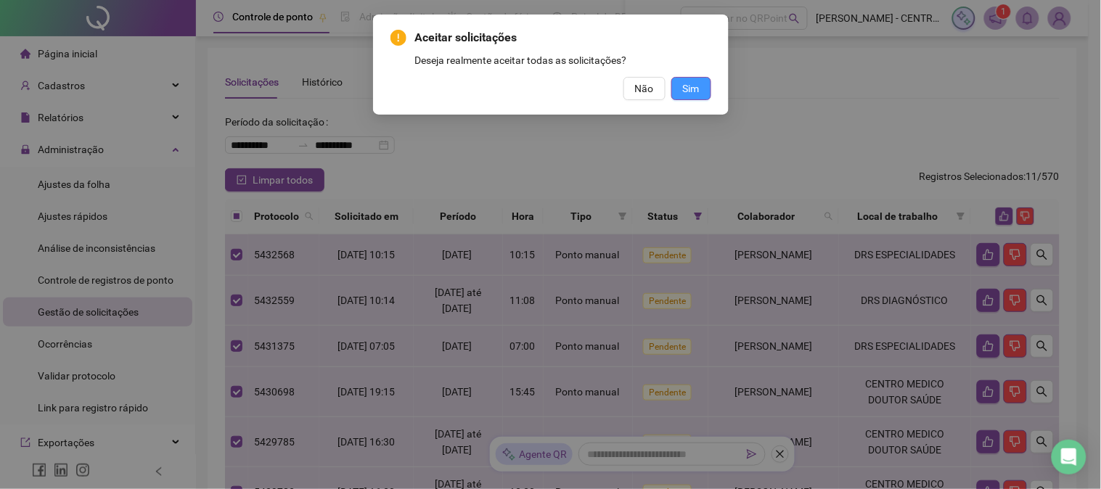
click at [694, 95] on span "Sim" at bounding box center [691, 89] width 17 height 16
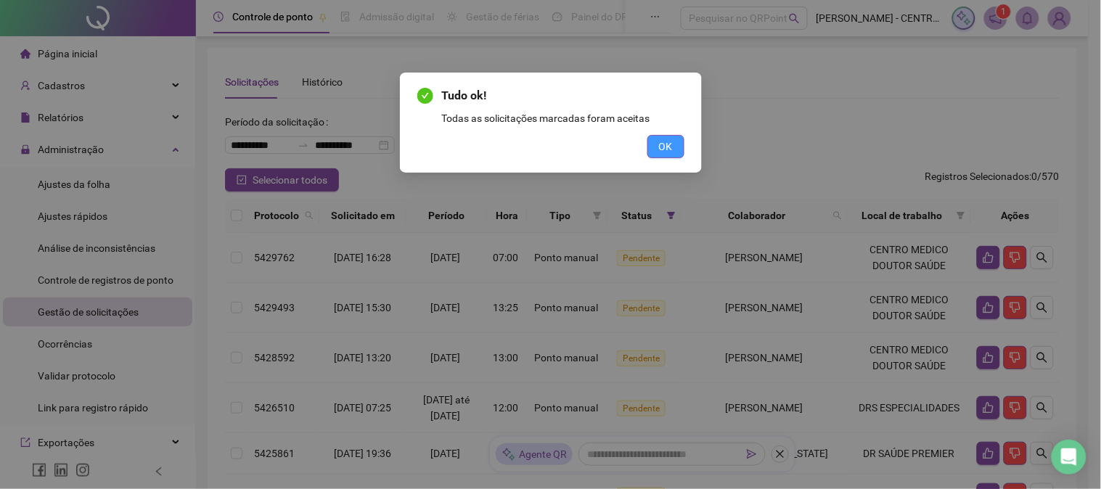
click at [659, 153] on span "OK" at bounding box center [666, 147] width 14 height 16
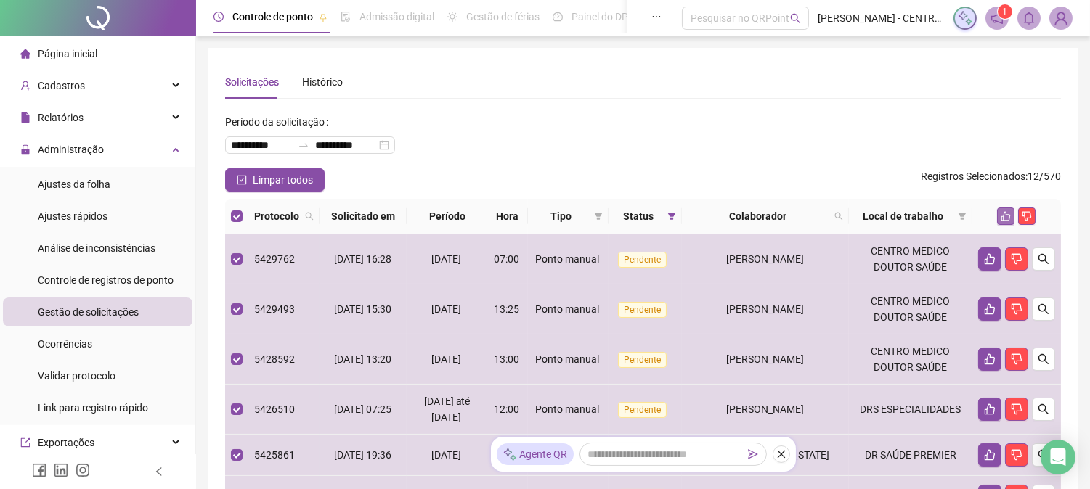
click at [1003, 219] on icon "like" at bounding box center [1005, 216] width 10 height 10
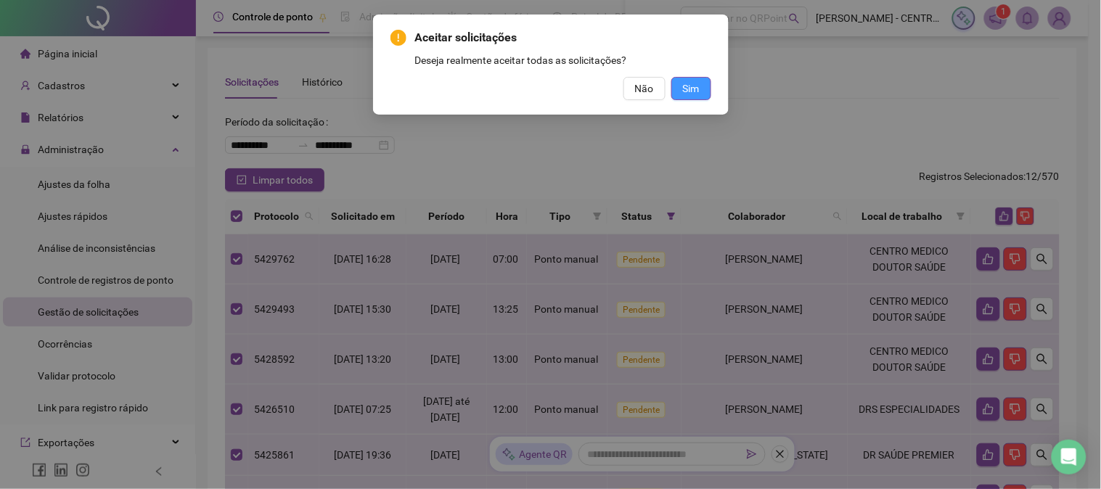
click at [700, 90] on button "Sim" at bounding box center [692, 88] width 40 height 23
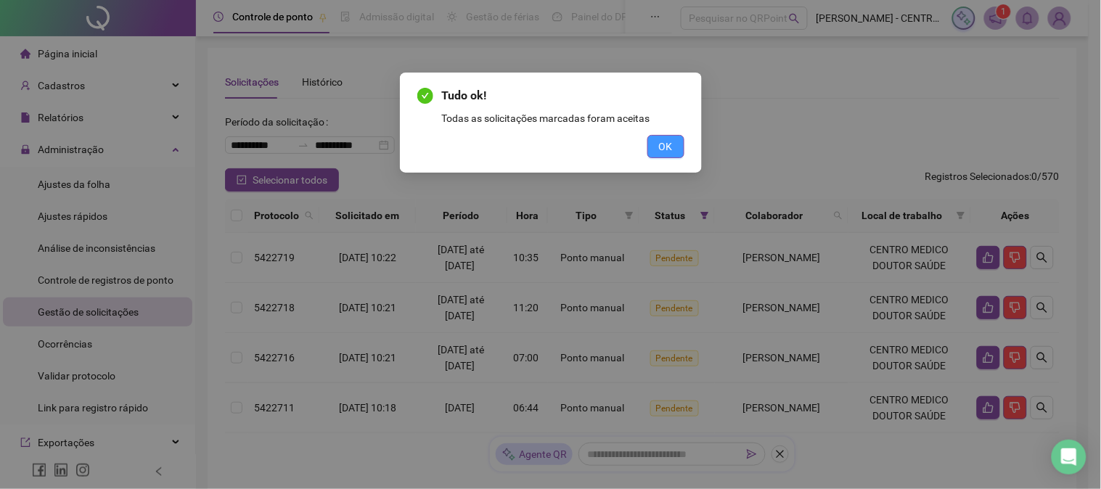
click at [672, 148] on span "OK" at bounding box center [666, 147] width 14 height 16
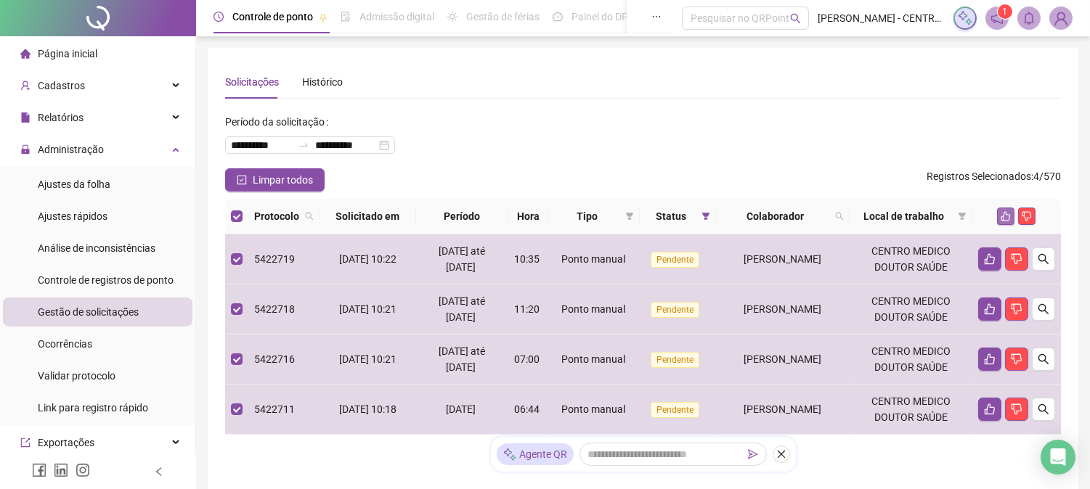
click at [1000, 221] on icon "like" at bounding box center [1005, 216] width 10 height 10
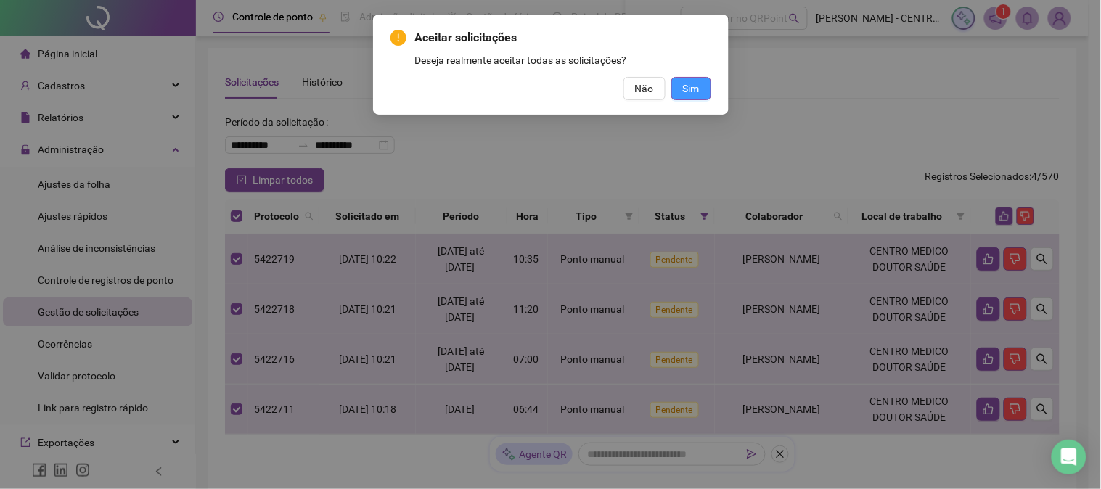
click at [703, 83] on button "Sim" at bounding box center [692, 88] width 40 height 23
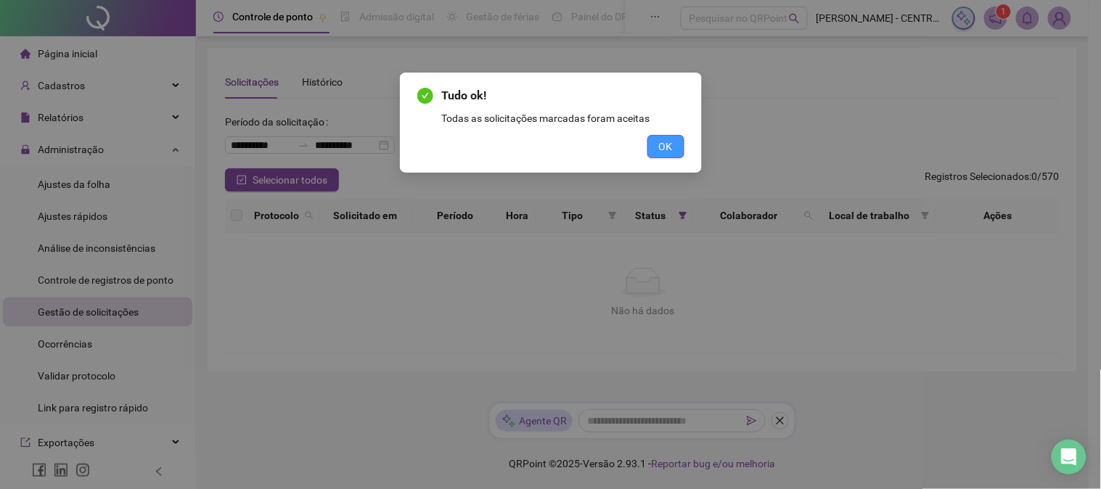
click at [677, 142] on button "OK" at bounding box center [666, 146] width 37 height 23
